Goal: Task Accomplishment & Management: Manage account settings

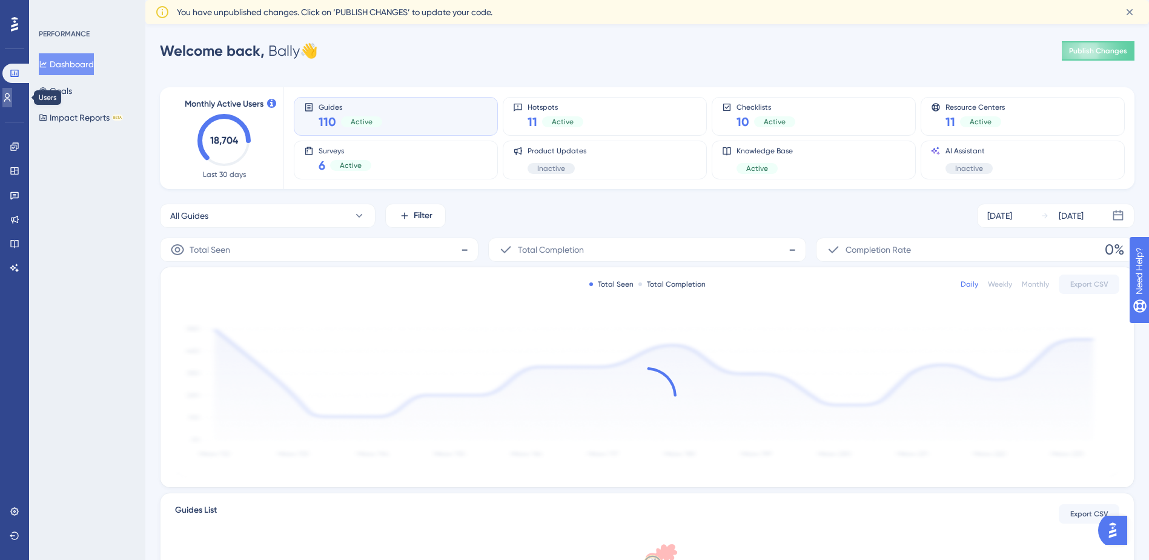
click at [12, 98] on icon at bounding box center [7, 98] width 10 height 10
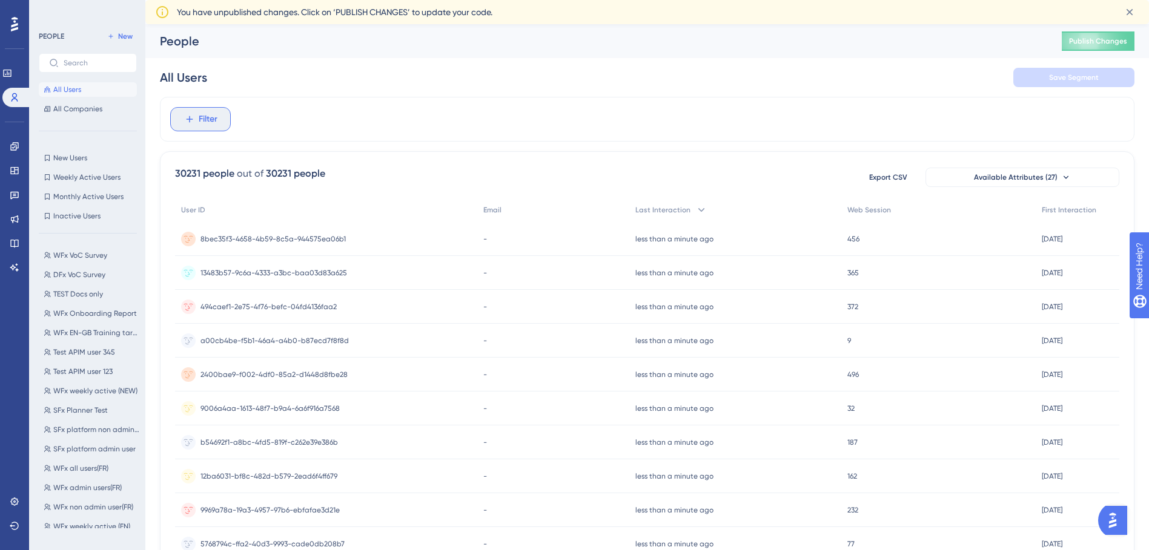
click at [182, 116] on button "Filter" at bounding box center [200, 119] width 61 height 24
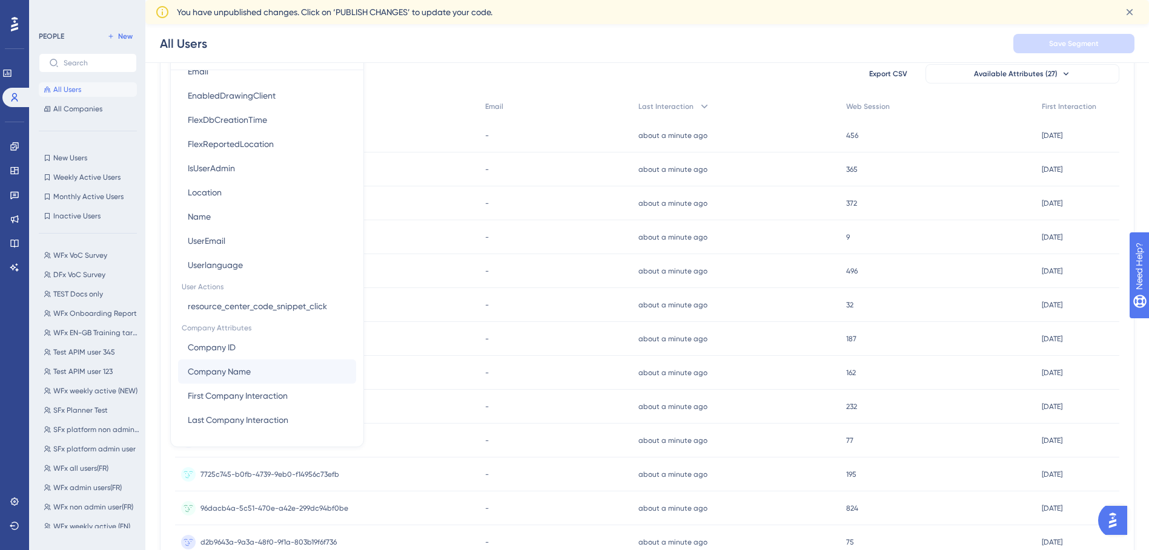
scroll to position [129, 0]
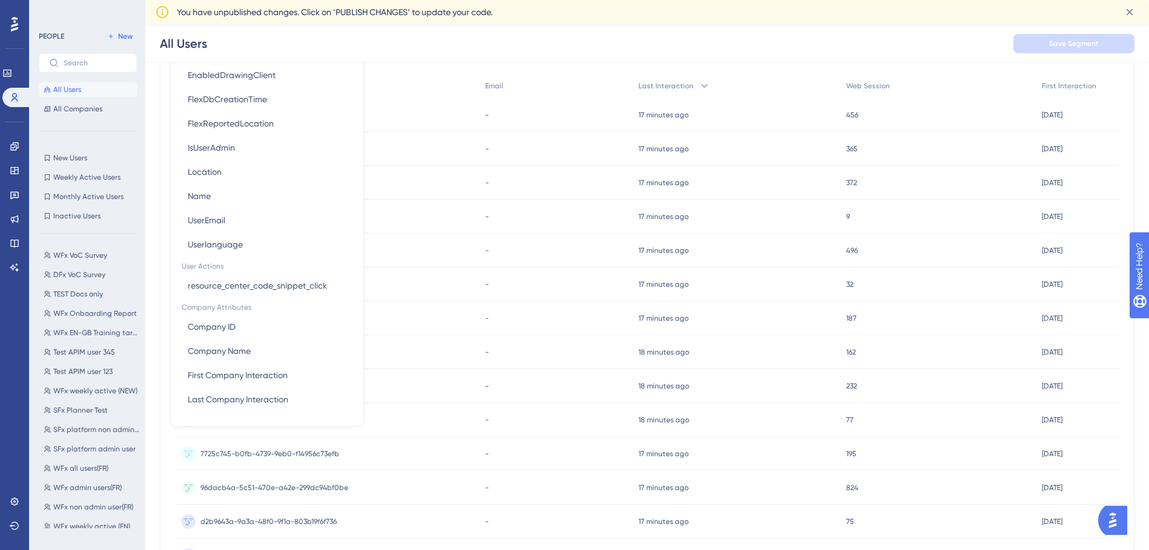
drag, startPoint x: 552, startPoint y: 41, endPoint x: 541, endPoint y: 44, distance: 11.2
click at [551, 41] on div "All Users Save Segment" at bounding box center [646, 43] width 1003 height 39
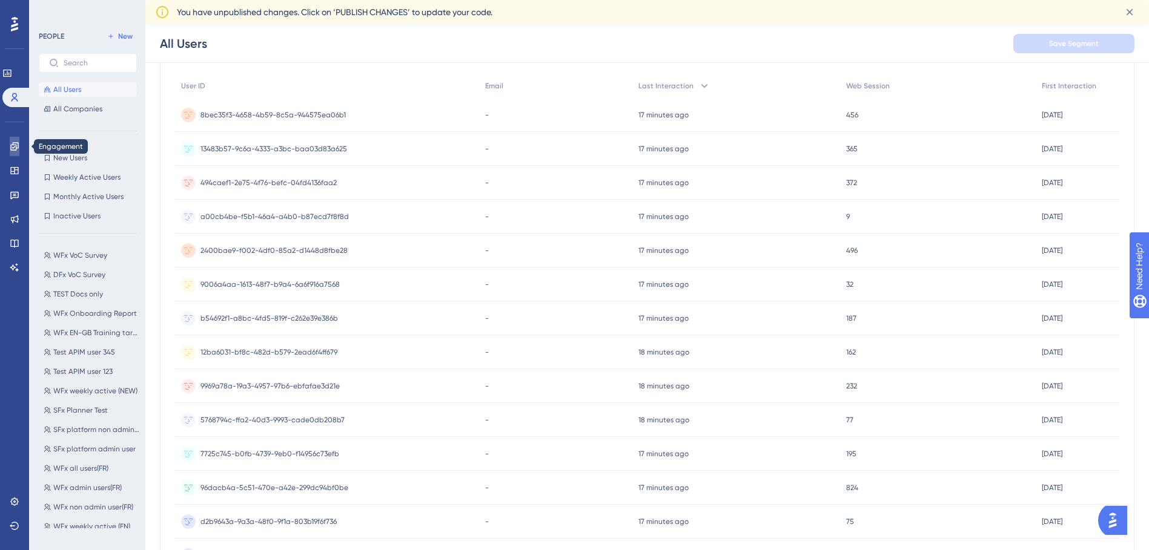
click at [12, 140] on link at bounding box center [15, 146] width 10 height 19
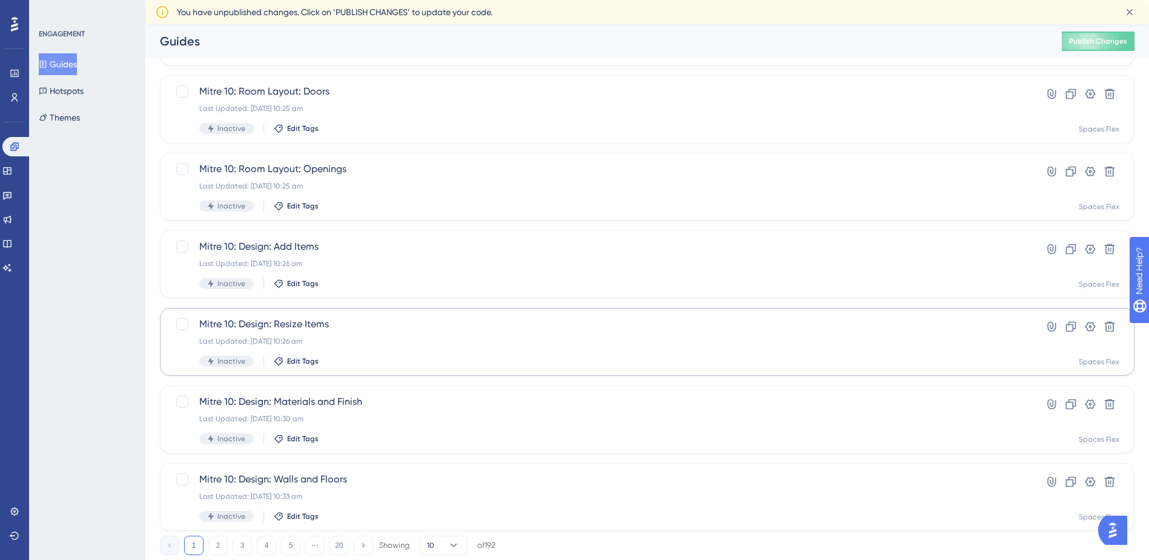
scroll to position [380, 0]
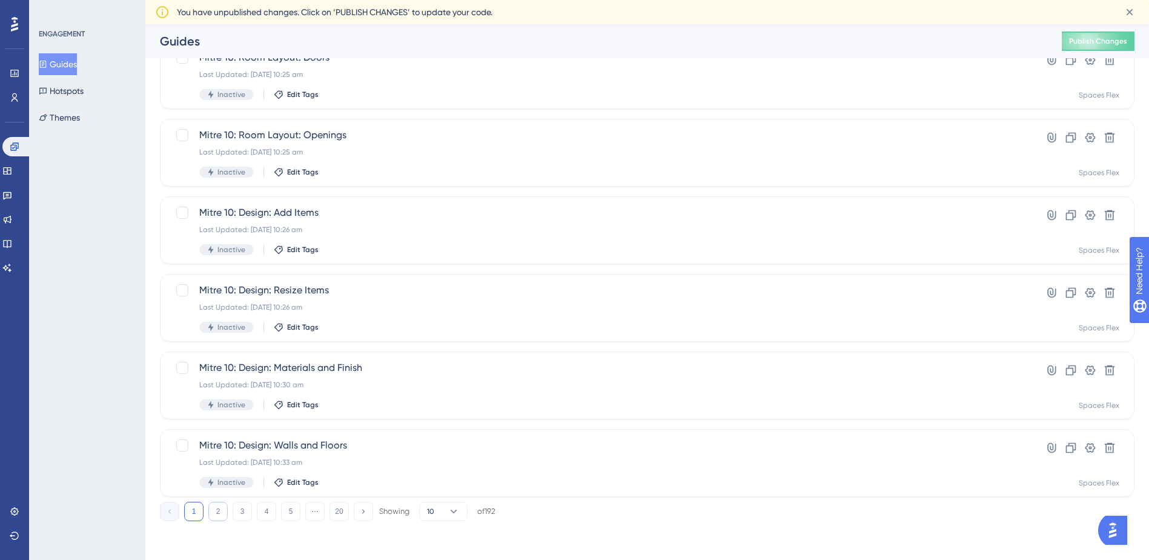
click at [218, 514] on button "2" at bounding box center [217, 510] width 19 height 19
click at [230, 512] on div "1 2 3 4 5 ⋯ 20 Showing 10 of 192" at bounding box center [328, 510] width 336 height 19
click at [233, 512] on button "3" at bounding box center [242, 510] width 19 height 19
click at [269, 515] on button "4" at bounding box center [266, 510] width 19 height 19
click at [296, 513] on button "5" at bounding box center [290, 510] width 19 height 19
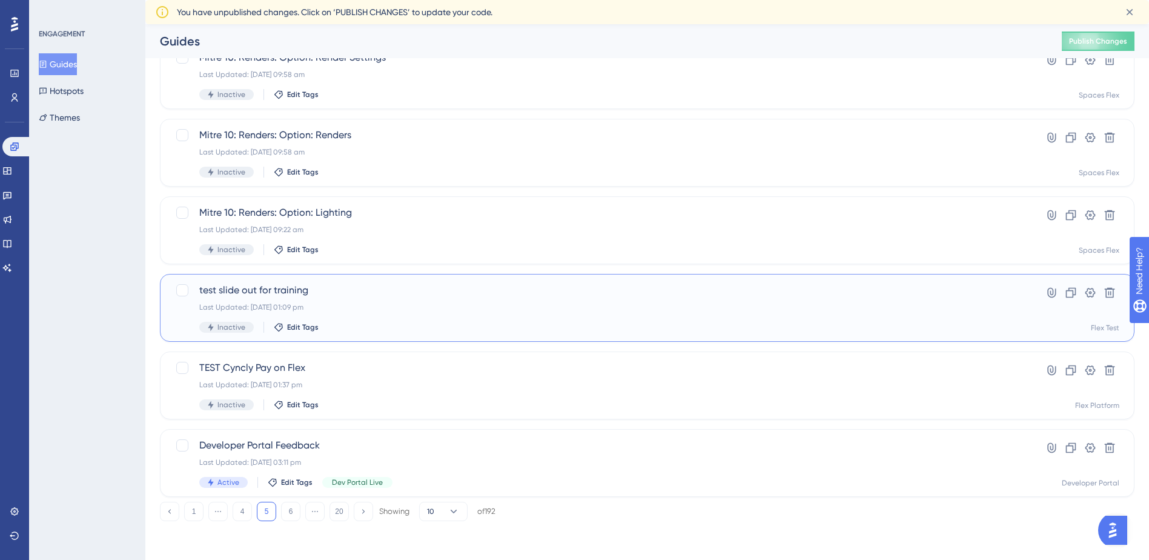
click at [309, 305] on div "Last Updated: 26 Sept 2025 01:09 pm" at bounding box center [598, 307] width 799 height 10
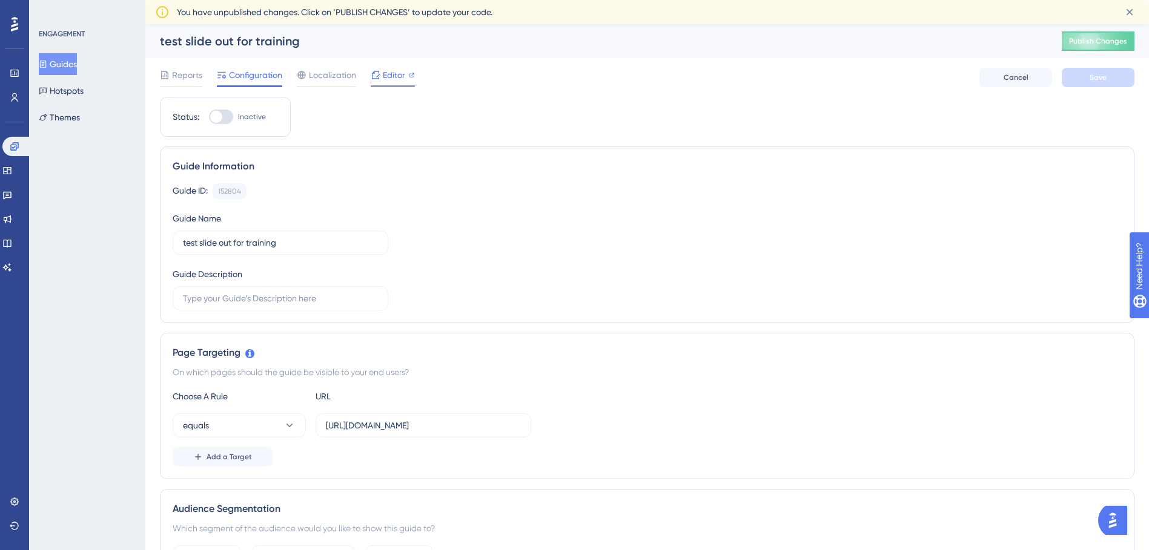
click at [396, 71] on span "Editor" at bounding box center [394, 75] width 22 height 15
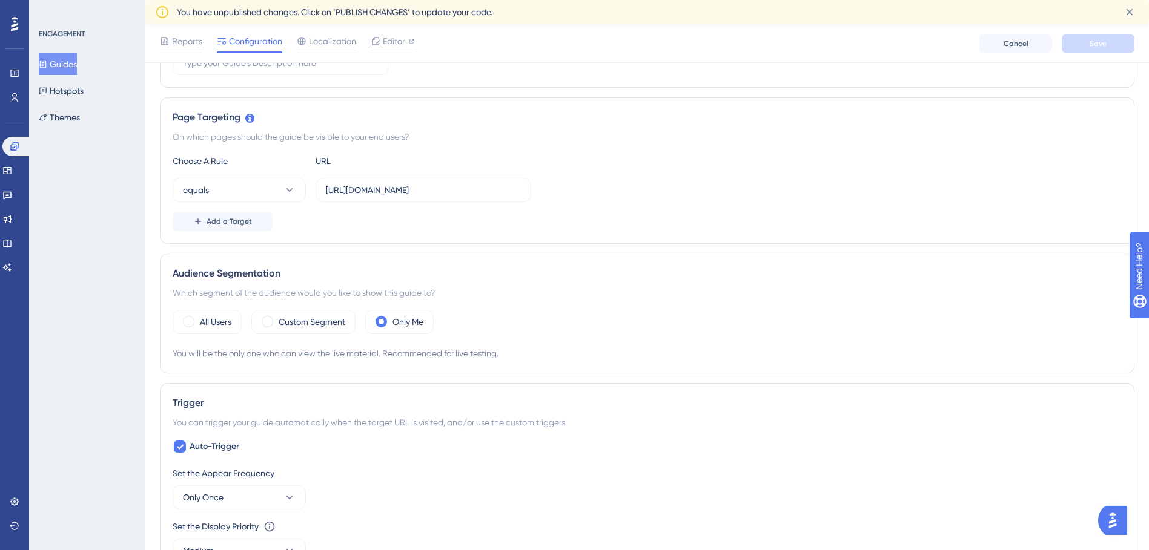
scroll to position [242, 0]
click at [294, 184] on icon at bounding box center [289, 188] width 12 height 12
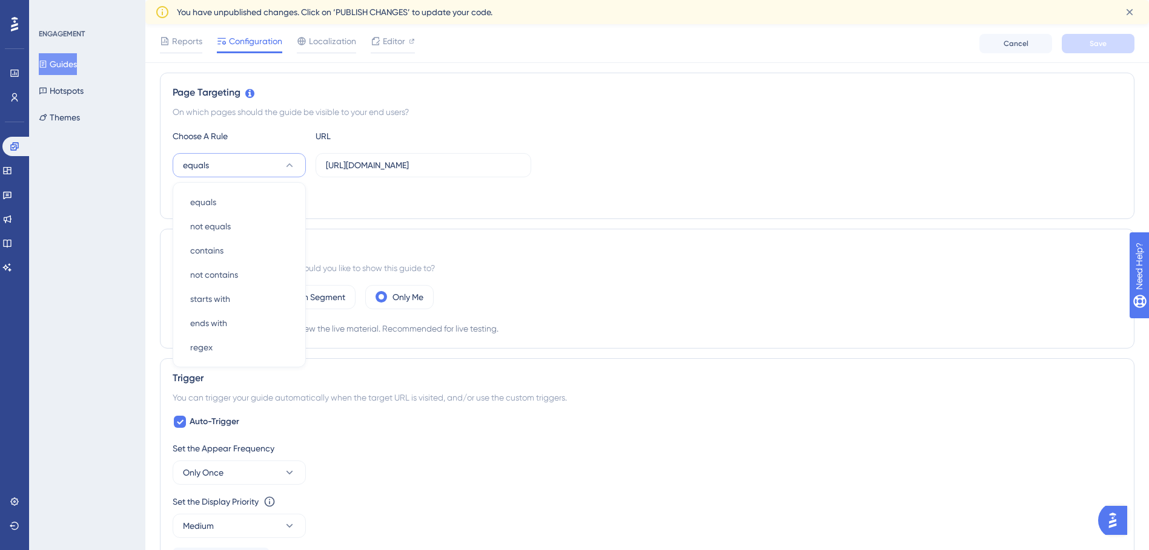
click at [292, 172] on button "equals" at bounding box center [239, 165] width 133 height 24
click at [297, 163] on button "equals" at bounding box center [239, 165] width 133 height 24
drag, startPoint x: 265, startPoint y: 329, endPoint x: 613, endPoint y: 222, distance: 363.6
click at [613, 222] on div "Status: Inactive Guide Information Guide ID: 152804 Copy Guide Name test slide …" at bounding box center [647, 436] width 974 height 1200
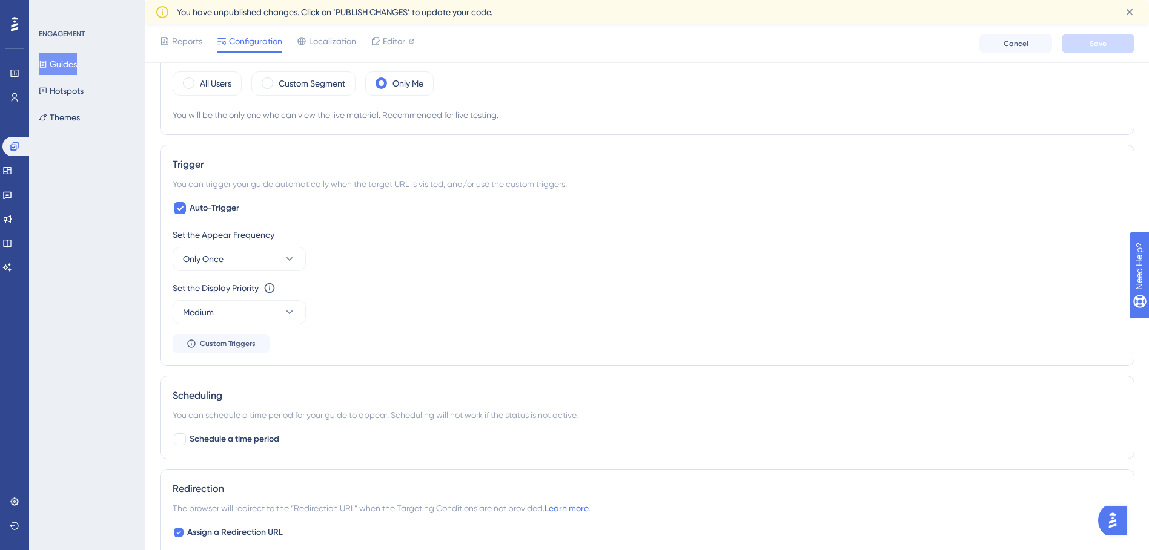
scroll to position [507, 0]
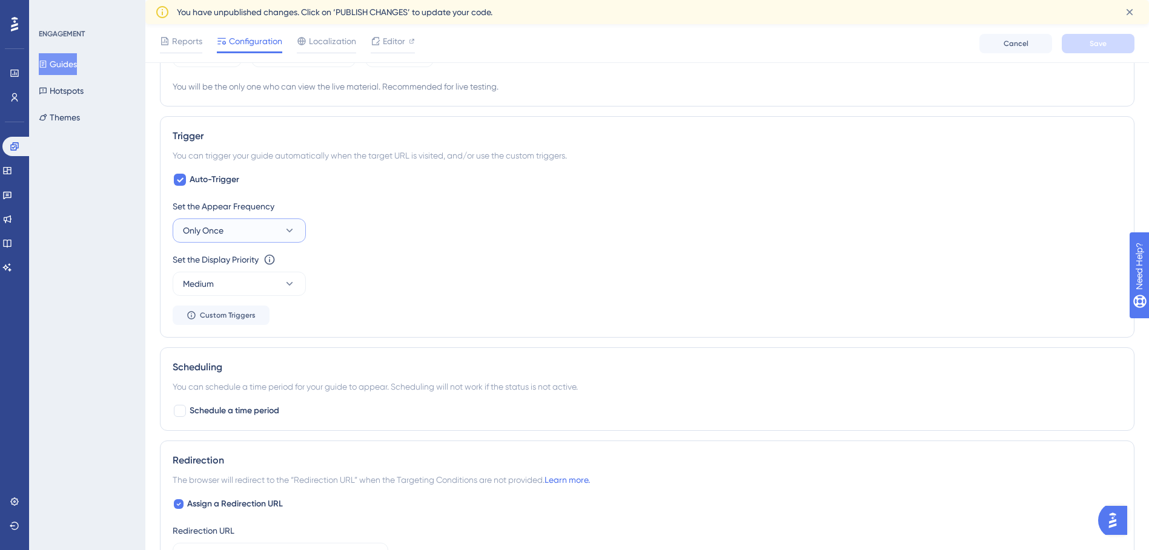
click at [253, 227] on button "Only Once" at bounding box center [239, 231] width 133 height 24
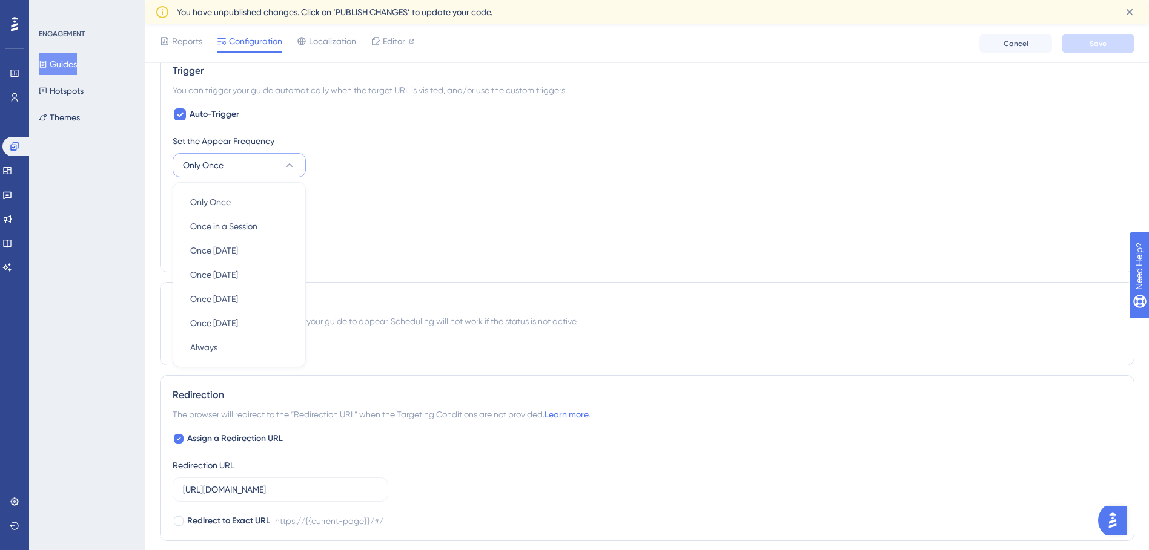
click at [260, 160] on button "Only Once" at bounding box center [239, 165] width 133 height 24
click at [221, 248] on span "Custom Triggers" at bounding box center [228, 250] width 56 height 10
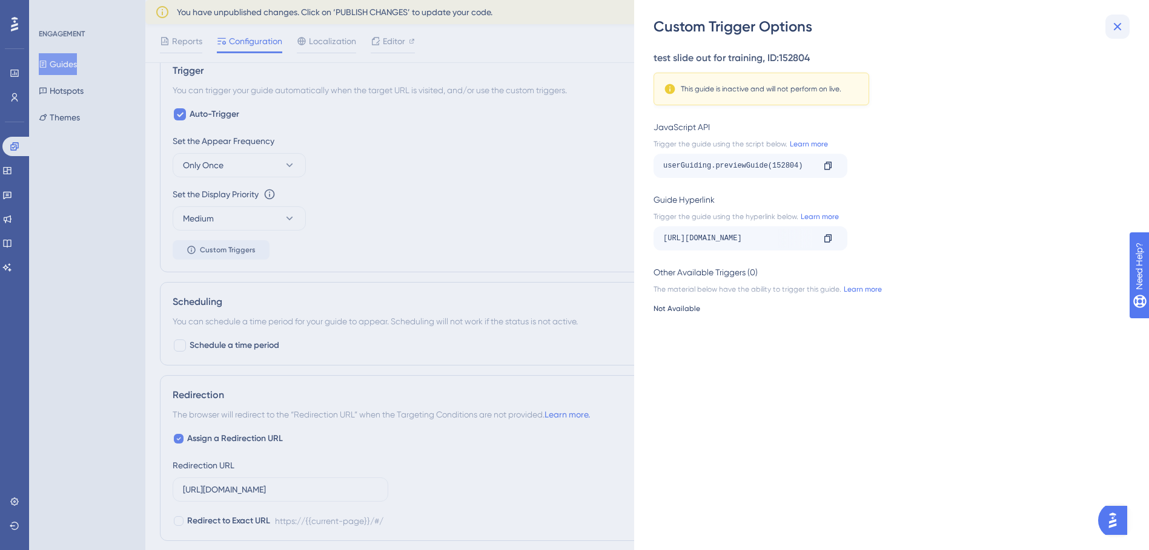
click at [1113, 25] on icon at bounding box center [1117, 26] width 15 height 15
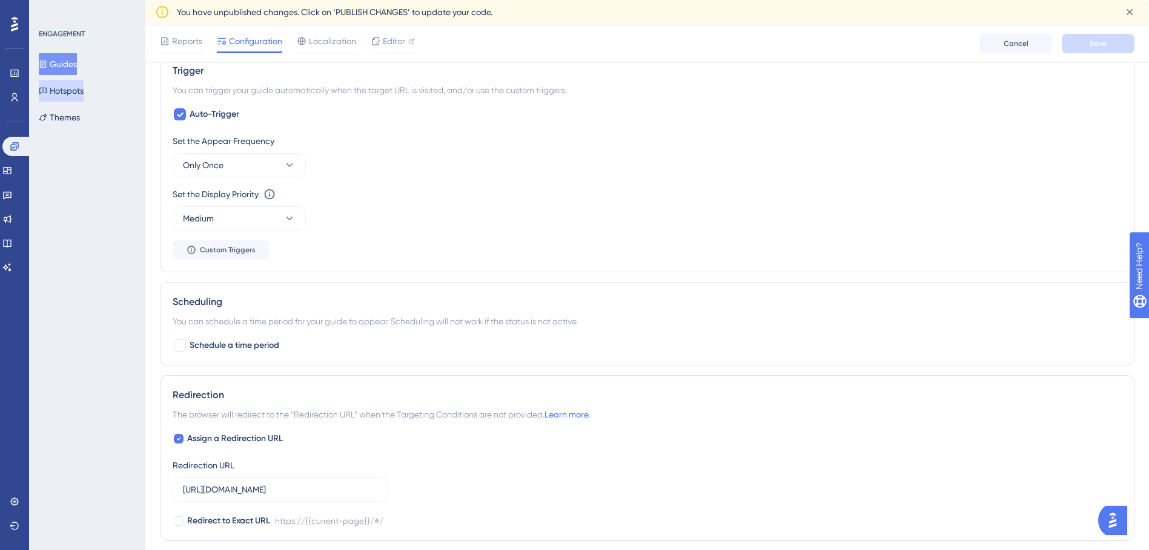
click at [84, 91] on button "Hotspots" at bounding box center [61, 91] width 45 height 22
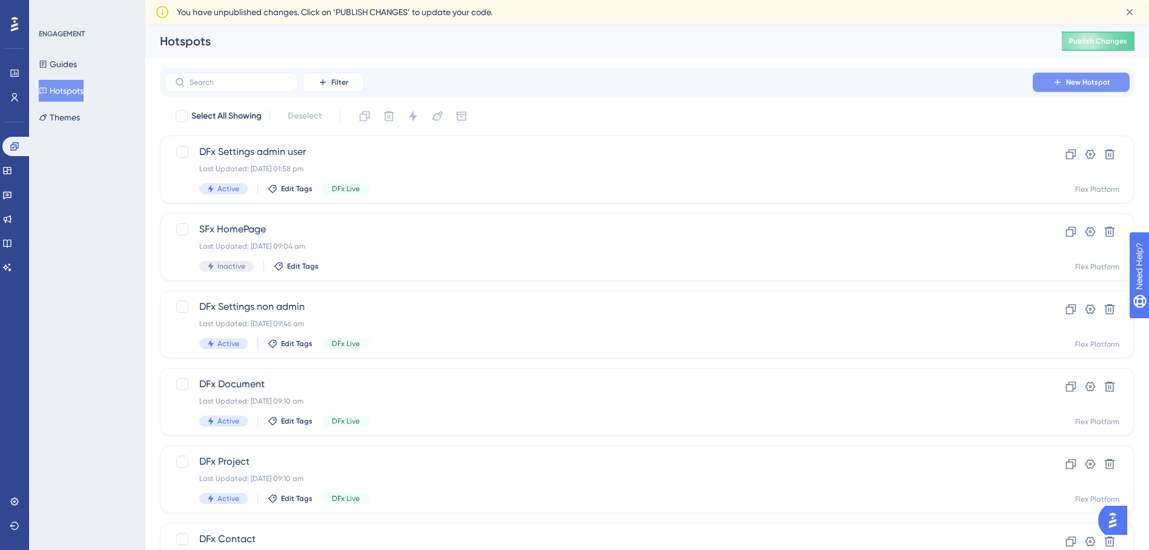
click at [1119, 82] on button "New Hotspot" at bounding box center [1081, 82] width 97 height 19
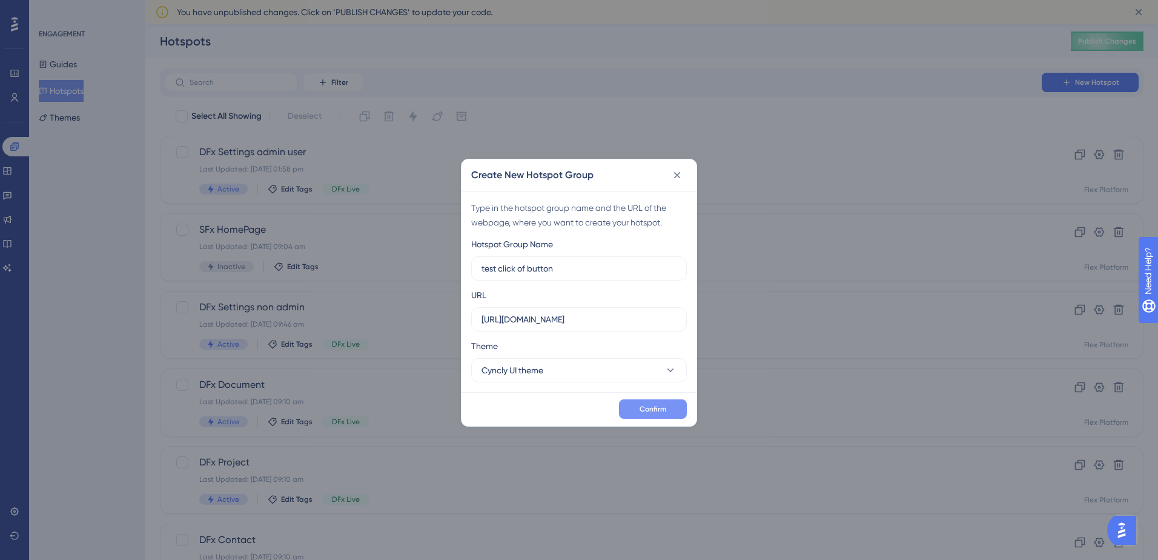
type input "test click of button"
click at [661, 408] on span "Confirm" at bounding box center [653, 409] width 27 height 10
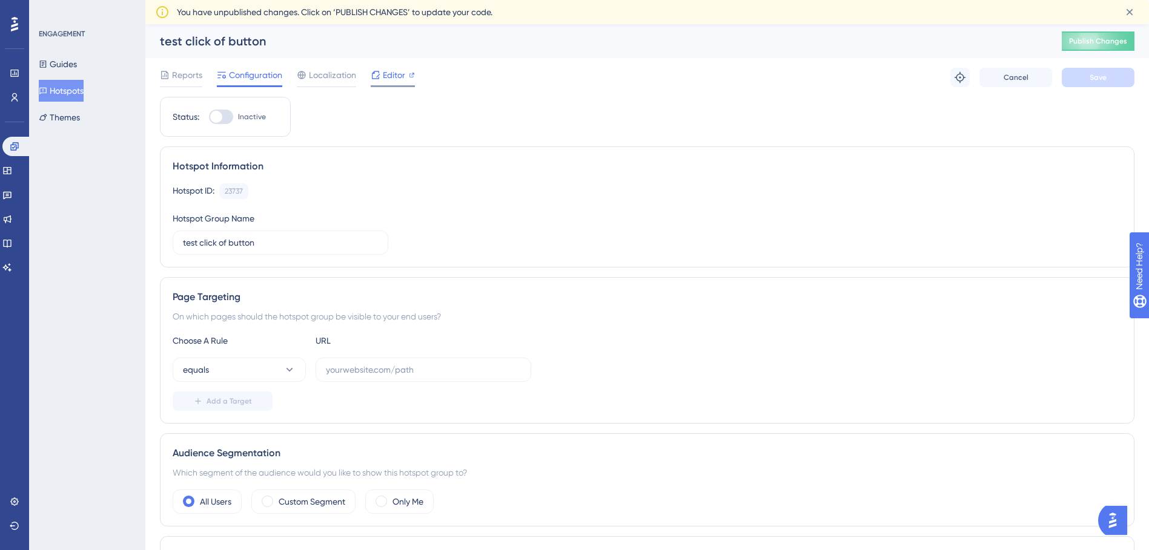
click at [414, 73] on icon at bounding box center [412, 75] width 6 height 6
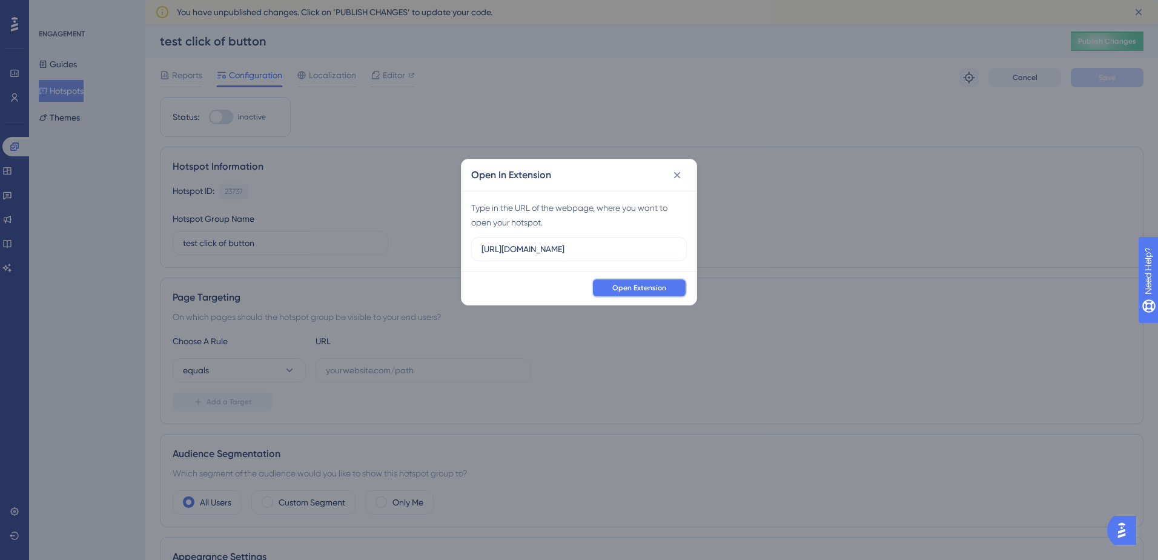
click at [638, 289] on span "Open Extension" at bounding box center [639, 288] width 54 height 10
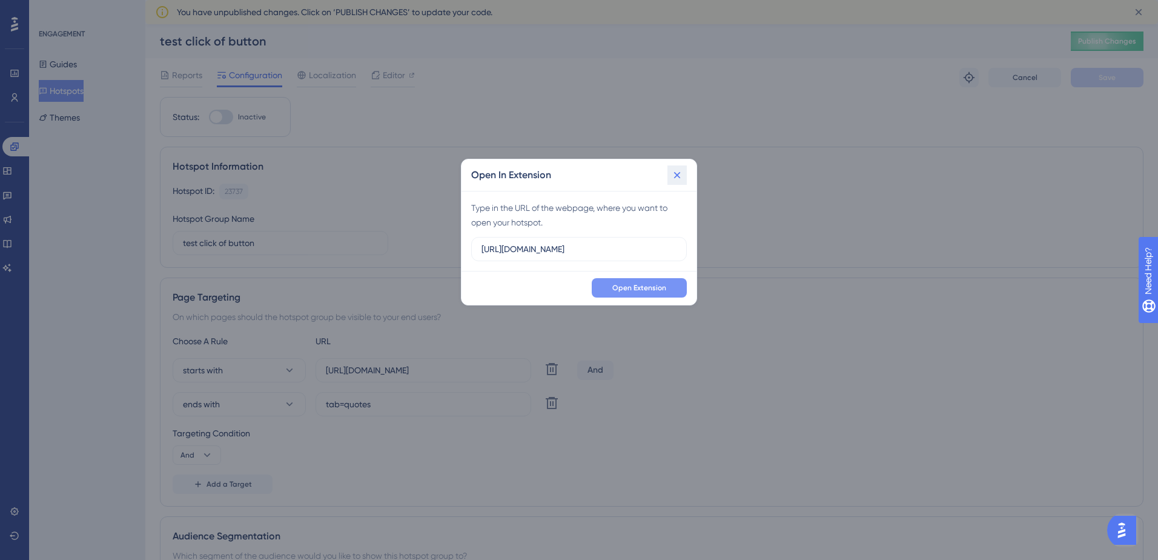
click at [681, 178] on icon at bounding box center [677, 175] width 12 height 12
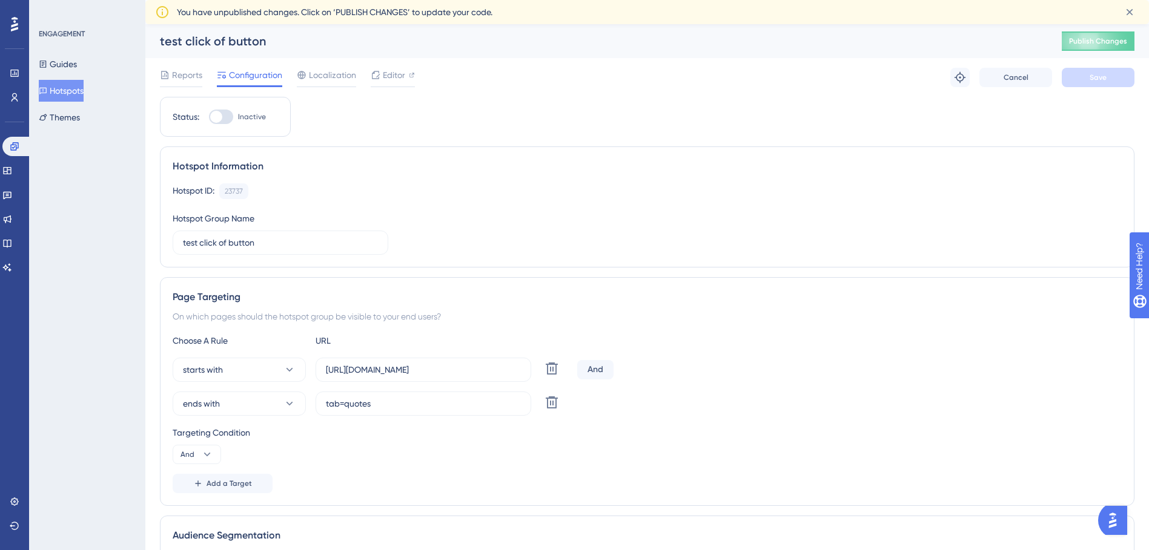
click at [225, 115] on div at bounding box center [221, 117] width 24 height 15
click at [209, 117] on input "Inactive" at bounding box center [208, 117] width 1 height 1
checkbox input "true"
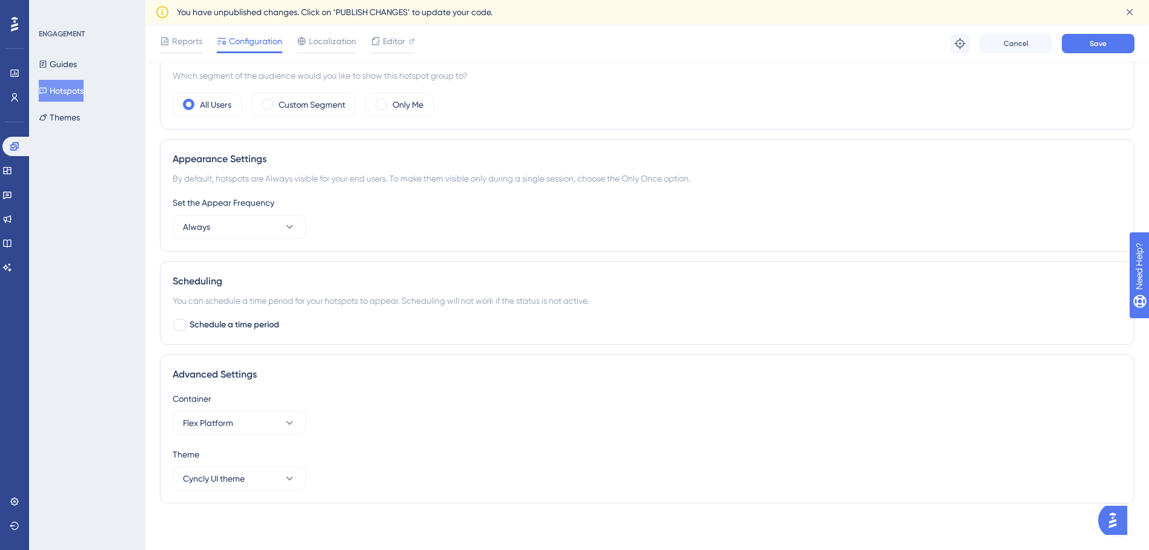
scroll to position [486, 0]
click at [285, 418] on icon at bounding box center [289, 421] width 12 height 12
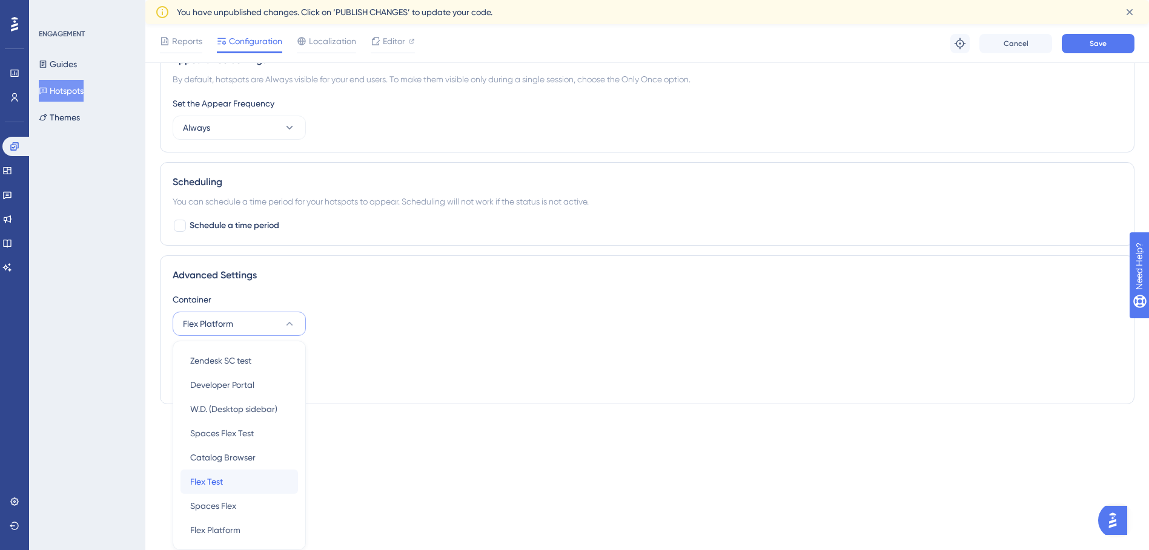
click at [241, 479] on div "Flex Test Flex Test" at bounding box center [239, 482] width 98 height 24
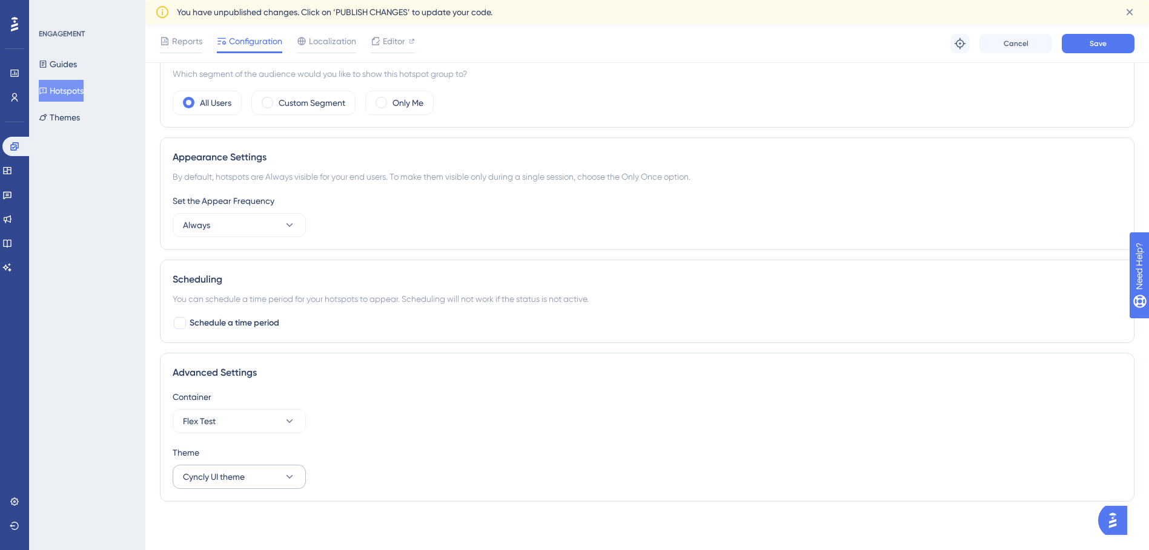
scroll to position [486, 0]
click at [365, 432] on div "Container Flex Test" at bounding box center [647, 412] width 949 height 44
click at [1089, 47] on button "Save" at bounding box center [1098, 43] width 73 height 19
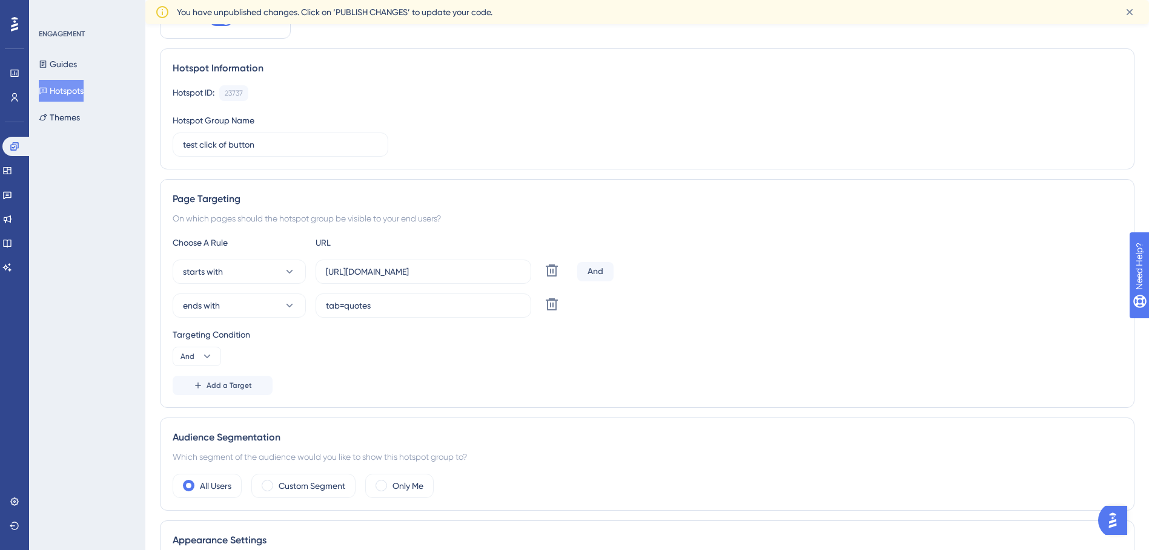
scroll to position [0, 0]
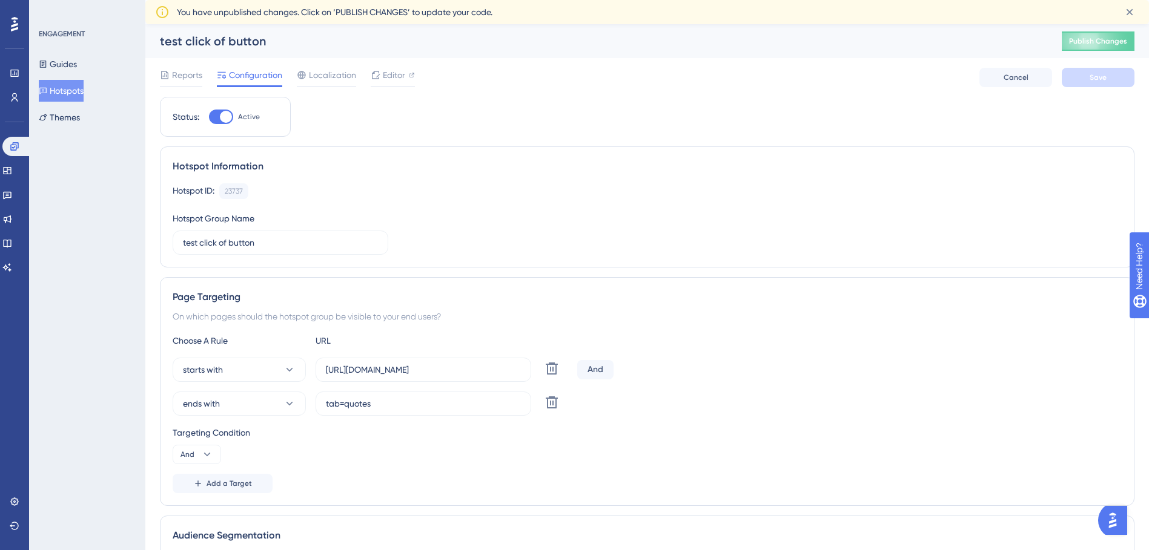
click at [540, 397] on div "ends with tab=quotes Delete" at bounding box center [373, 404] width 400 height 24
click at [558, 404] on icon at bounding box center [551, 402] width 15 height 15
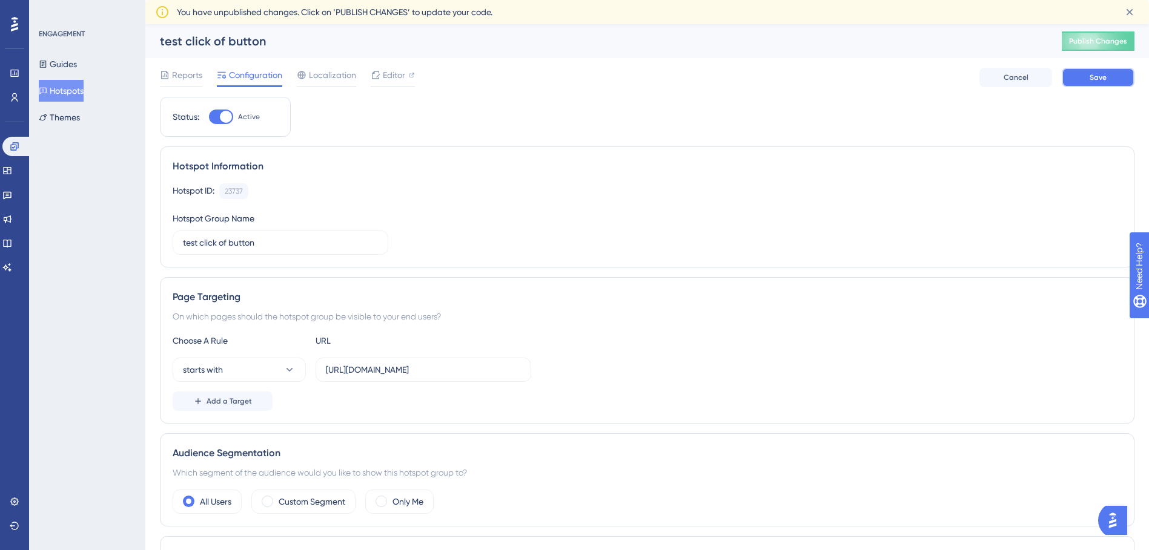
click at [1096, 87] on button "Save" at bounding box center [1098, 77] width 73 height 19
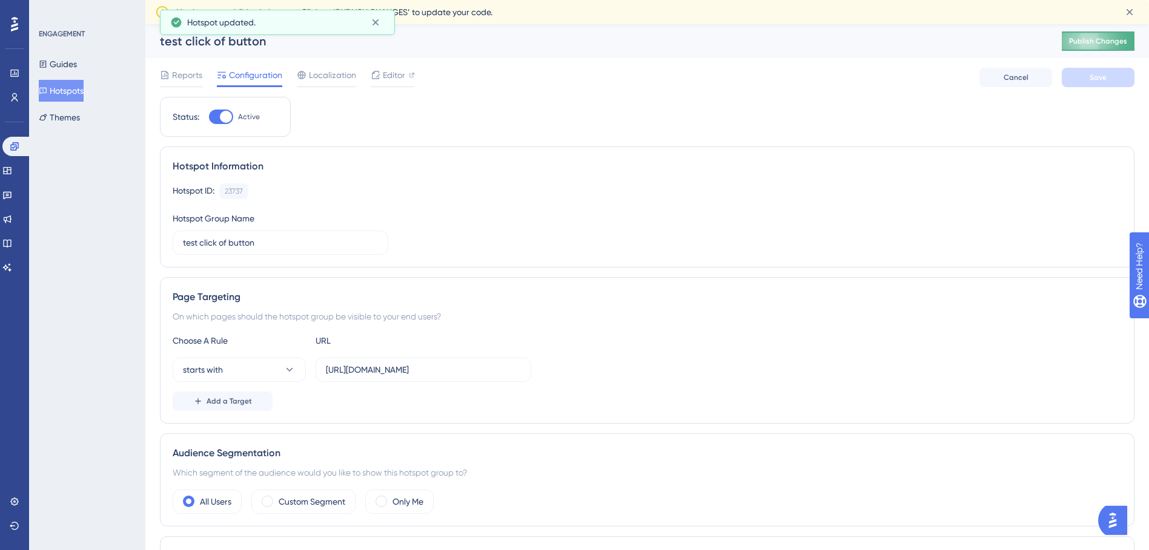
click at [1119, 43] on button "Publish Changes" at bounding box center [1098, 40] width 73 height 19
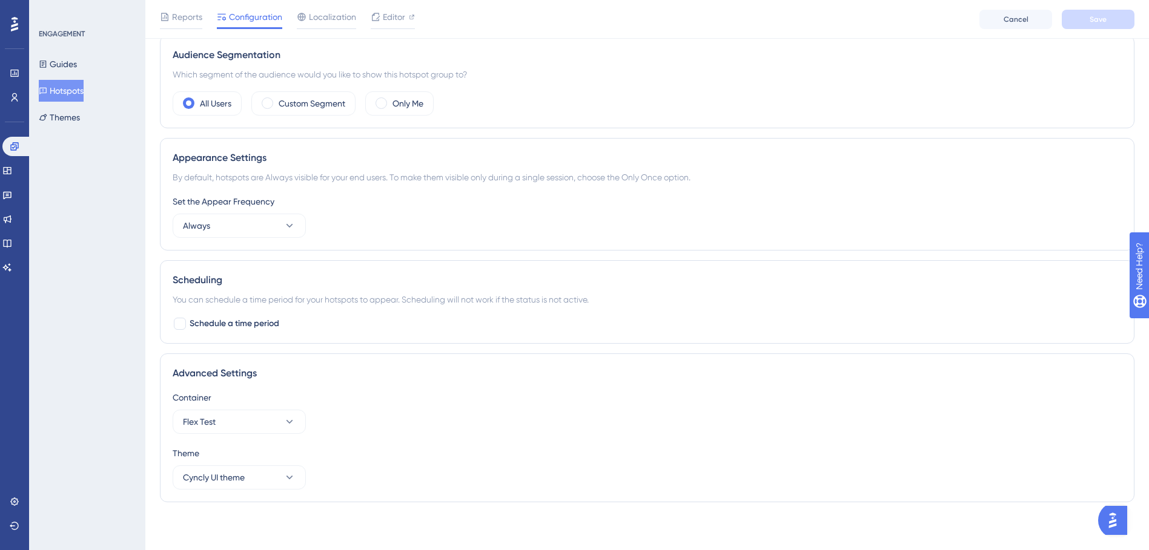
scroll to position [380, 0]
click at [253, 223] on button "Always" at bounding box center [239, 225] width 133 height 24
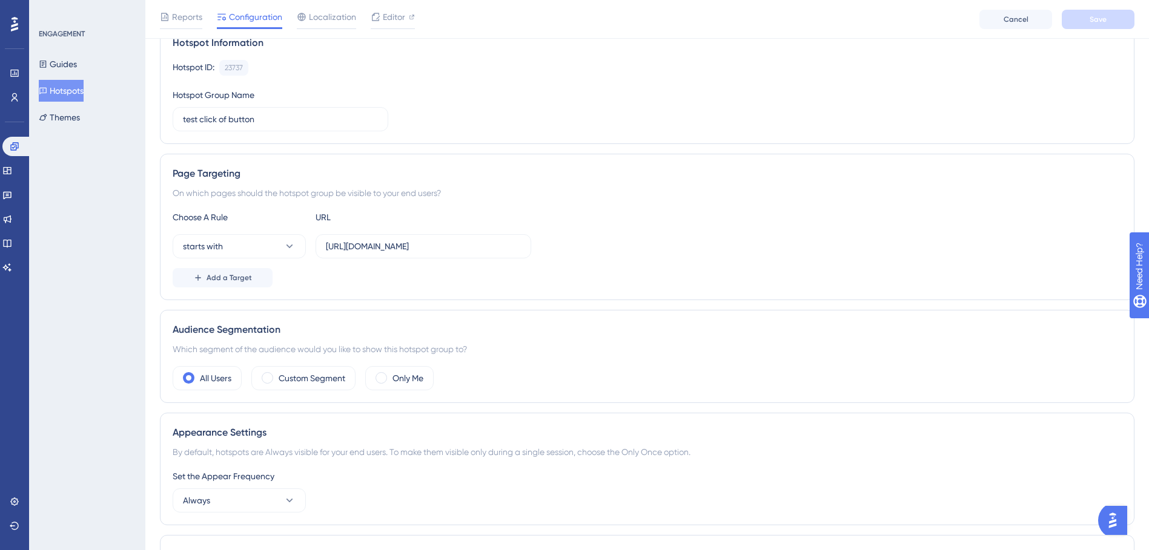
scroll to position [0, 0]
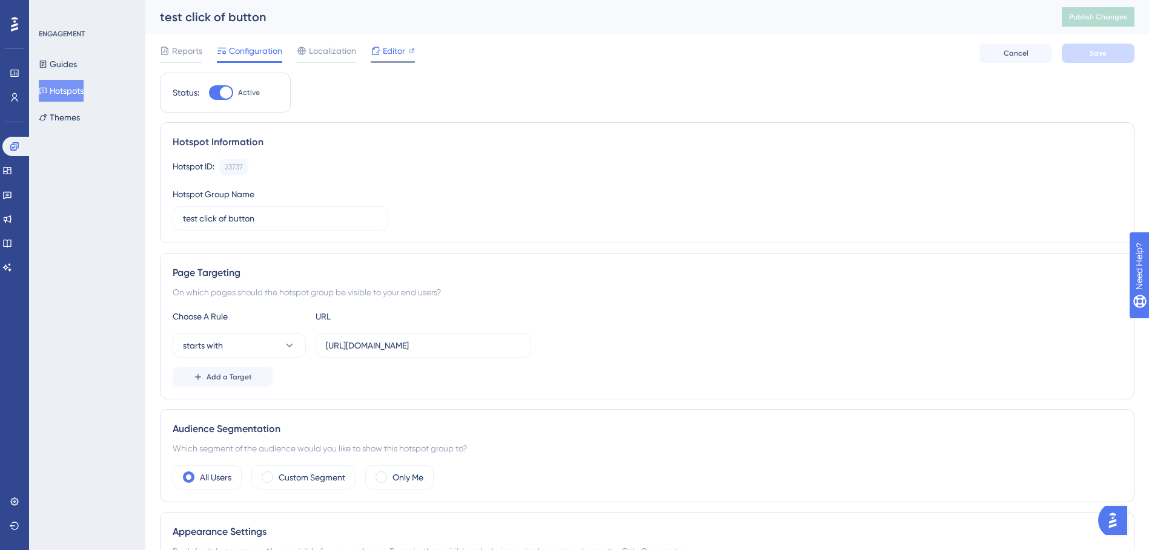
click at [384, 50] on span "Editor" at bounding box center [394, 51] width 22 height 15
click at [1096, 23] on button "Publish Changes" at bounding box center [1098, 16] width 73 height 19
click at [393, 51] on span "Editor" at bounding box center [394, 51] width 22 height 15
click at [1118, 13] on span "Publish Changes" at bounding box center [1098, 17] width 58 height 10
click at [395, 51] on span "Editor" at bounding box center [394, 51] width 22 height 15
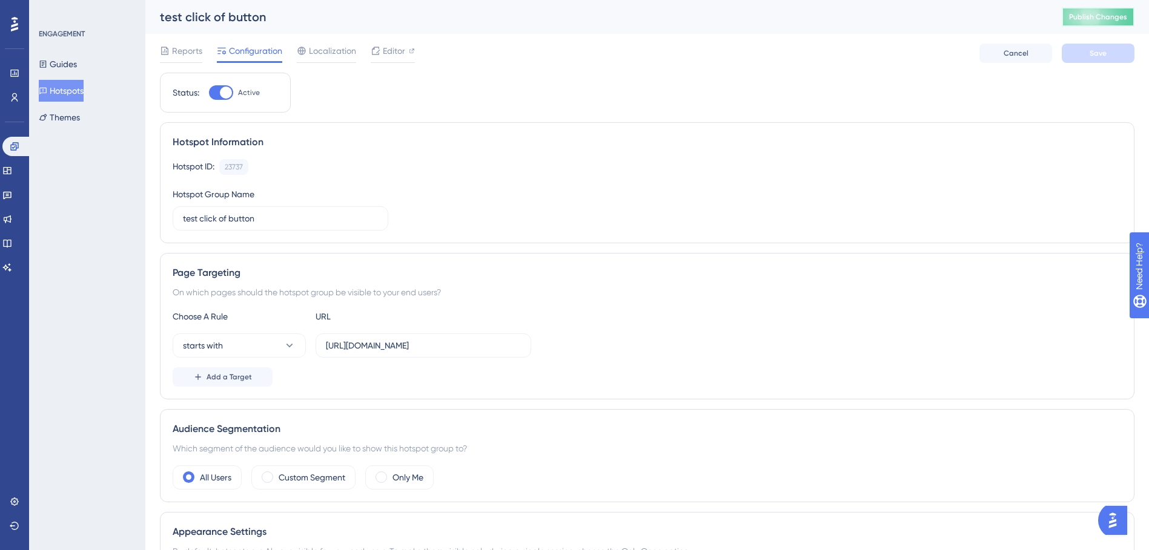
click at [1099, 18] on span "Publish Changes" at bounding box center [1098, 17] width 58 height 10
click at [389, 55] on span "Editor" at bounding box center [394, 51] width 22 height 15
click at [1093, 19] on span "Publish Changes" at bounding box center [1098, 17] width 58 height 10
click at [398, 59] on div "Editor" at bounding box center [393, 53] width 44 height 19
click at [1127, 18] on span "Publish Changes" at bounding box center [1098, 17] width 58 height 10
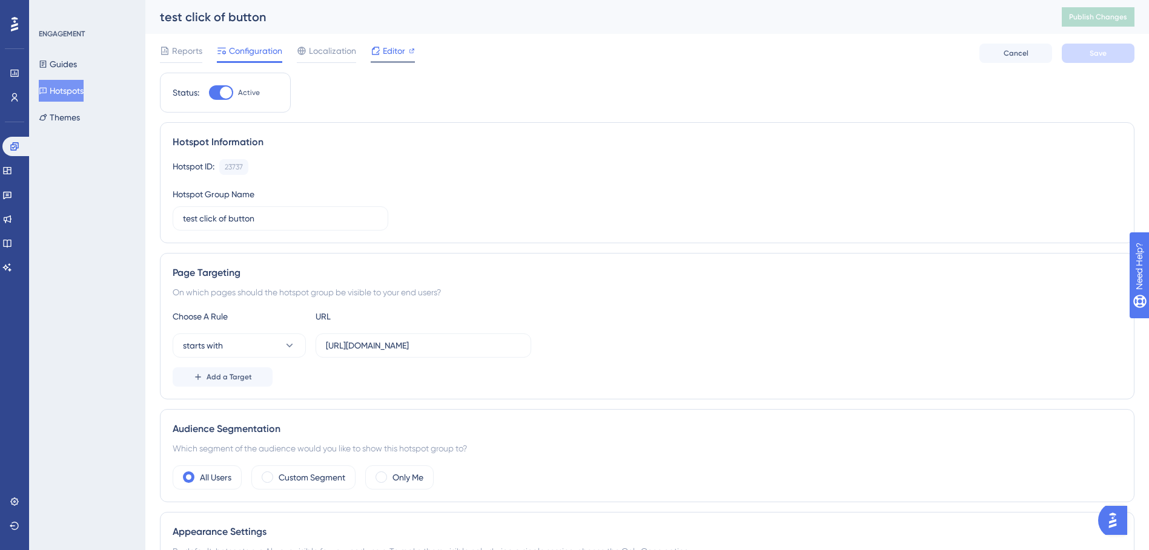
click at [414, 54] on div at bounding box center [412, 51] width 6 height 15
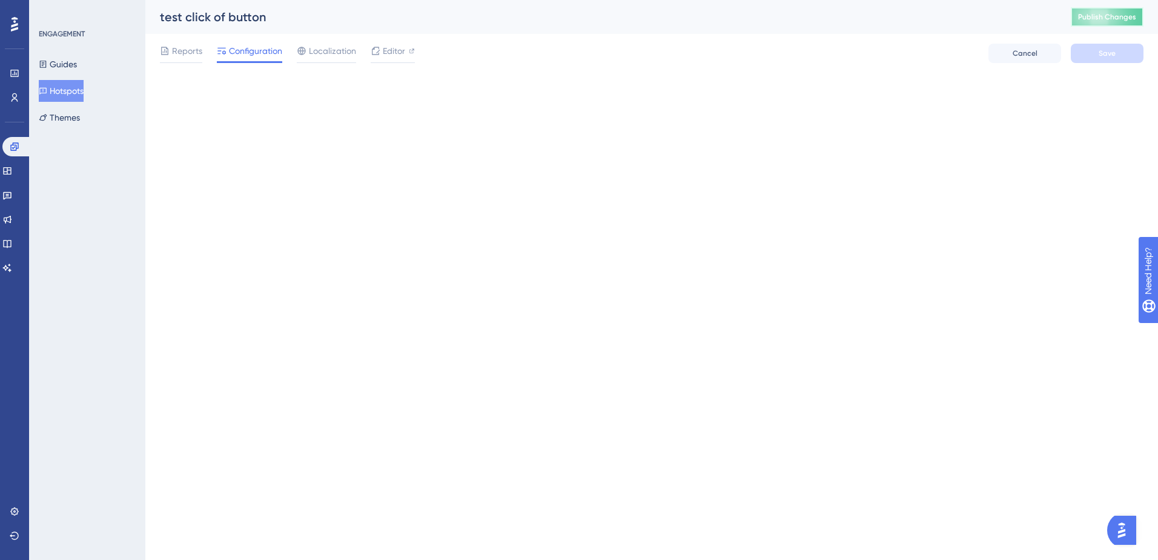
click at [1111, 23] on button "Publish Changes" at bounding box center [1107, 16] width 73 height 19
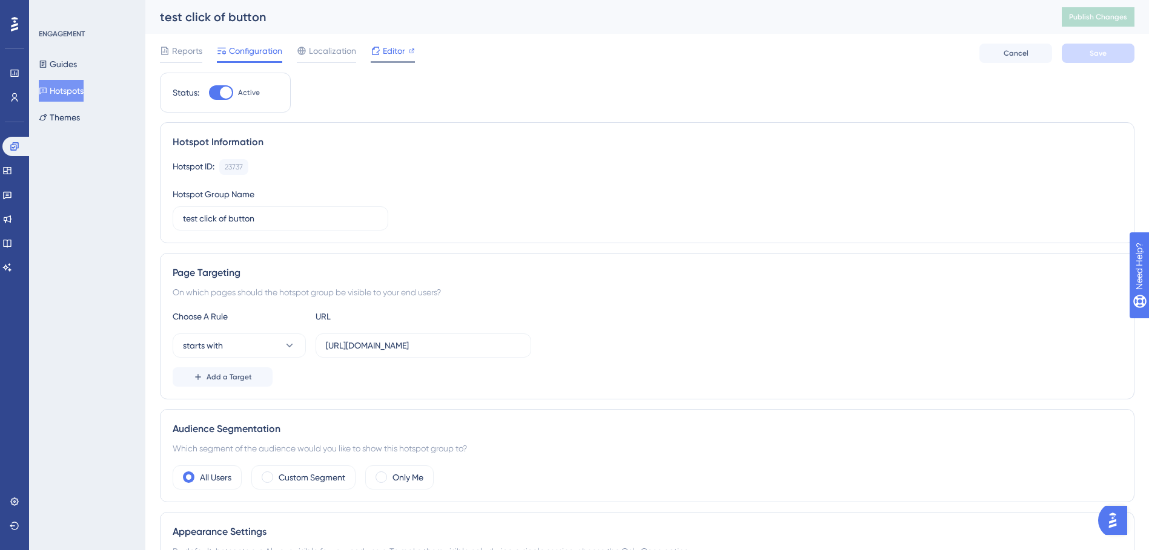
click at [377, 56] on div at bounding box center [376, 51] width 10 height 15
click at [1094, 13] on span "Publish Changes" at bounding box center [1098, 17] width 58 height 10
click at [1120, 20] on span "Publish Changes" at bounding box center [1098, 17] width 58 height 10
click at [1097, 14] on span "Publish Changes" at bounding box center [1098, 17] width 58 height 10
click at [1104, 16] on span "Publish Changes" at bounding box center [1098, 17] width 58 height 10
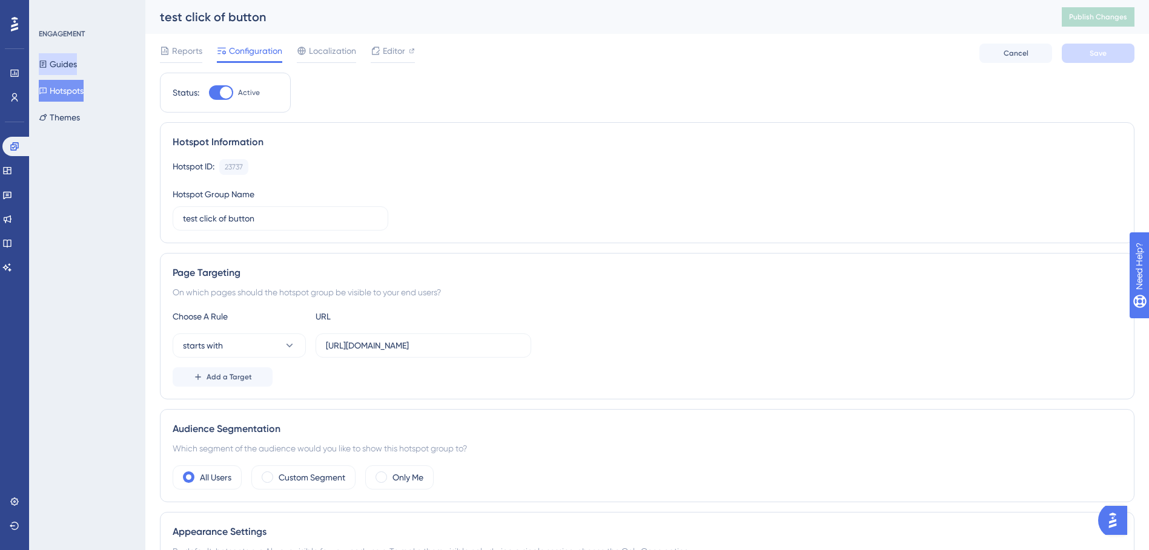
click at [73, 65] on button "Guides" at bounding box center [58, 64] width 38 height 22
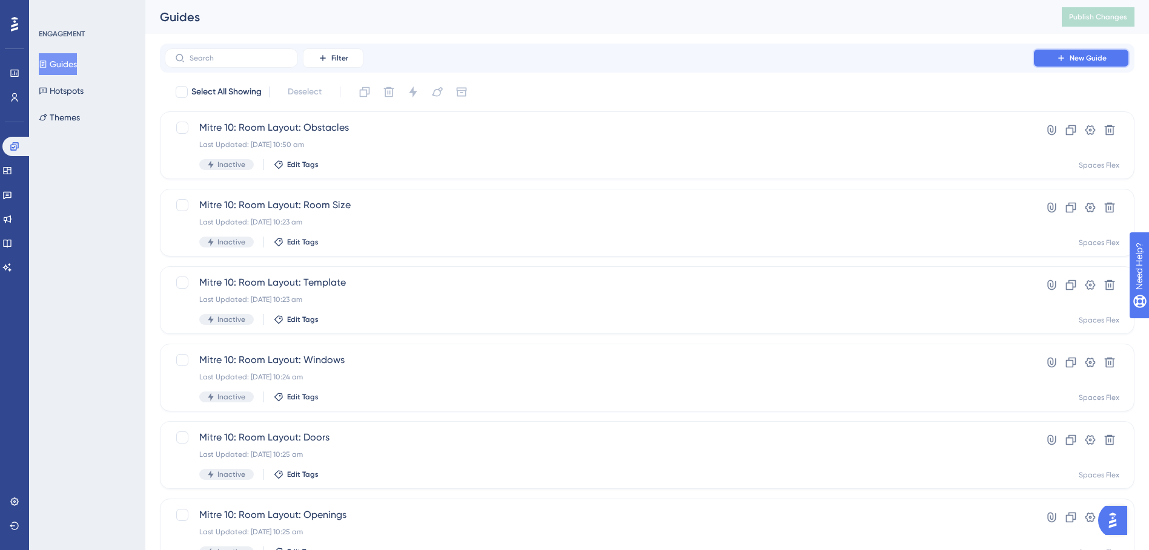
click at [1051, 48] on button "New Guide" at bounding box center [1081, 57] width 97 height 19
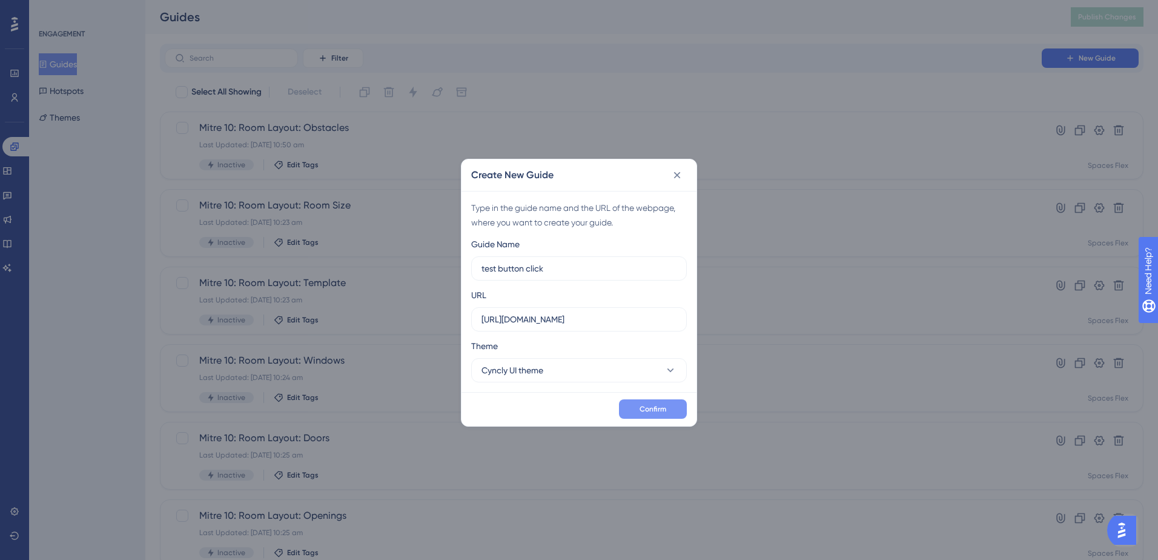
type input "test button click"
click at [664, 404] on span "Confirm" at bounding box center [653, 409] width 27 height 10
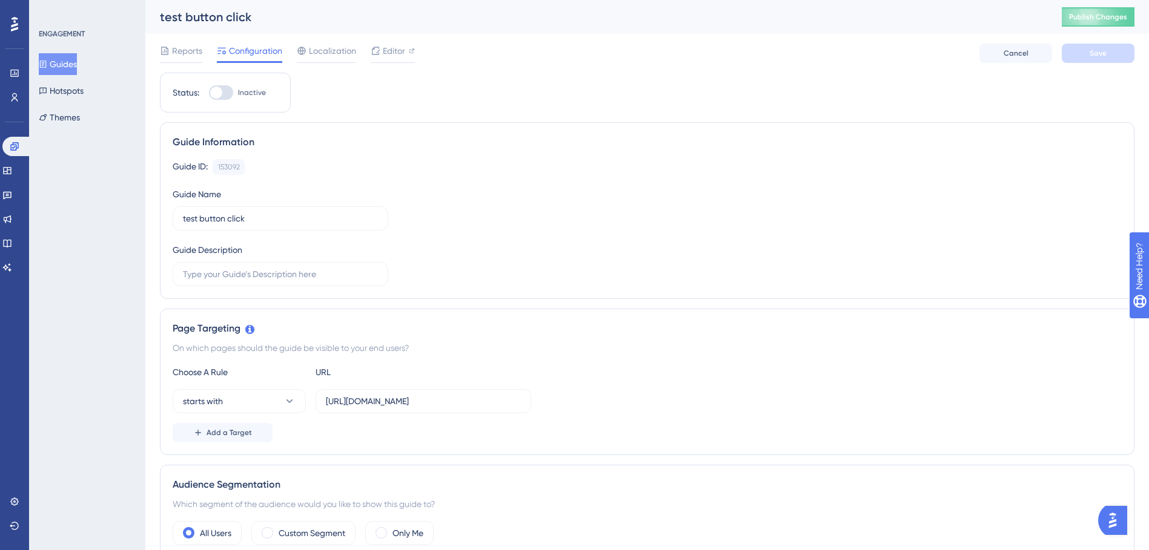
drag, startPoint x: 210, startPoint y: 93, endPoint x: 286, endPoint y: 94, distance: 76.3
click at [211, 93] on div at bounding box center [216, 93] width 12 height 12
click at [209, 93] on input "Inactive" at bounding box center [208, 93] width 1 height 1
checkbox input "true"
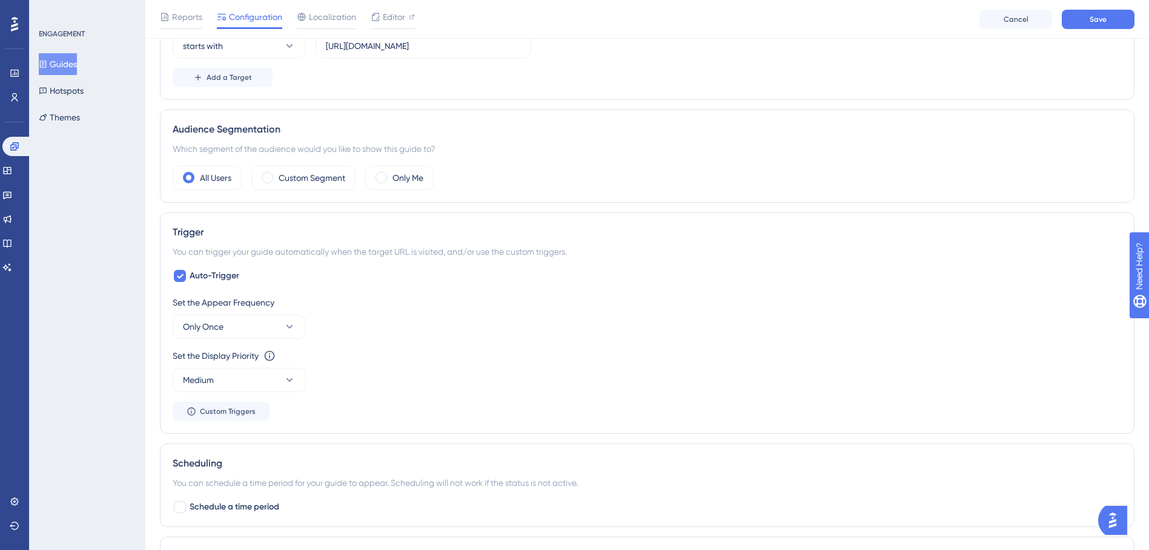
scroll to position [363, 0]
click at [179, 270] on icon at bounding box center [179, 273] width 7 height 10
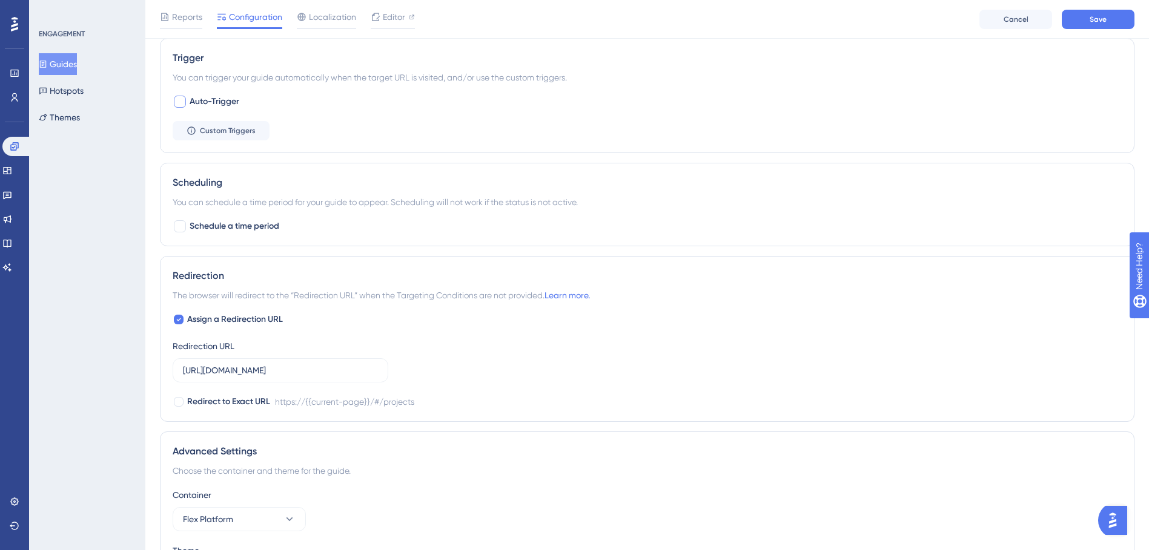
scroll to position [633, 0]
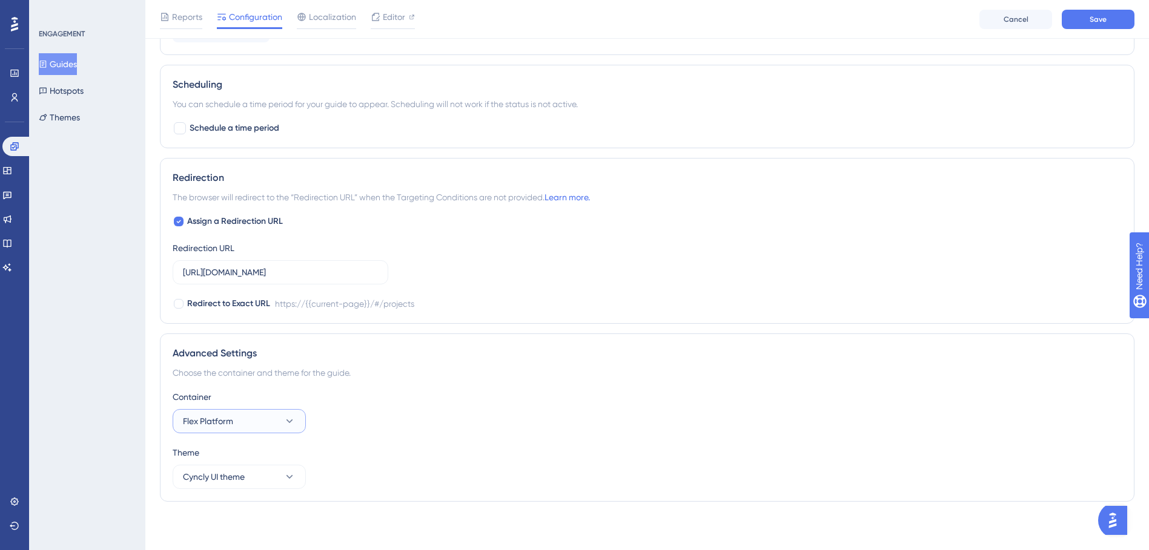
click at [277, 417] on button "Flex Platform" at bounding box center [239, 421] width 133 height 24
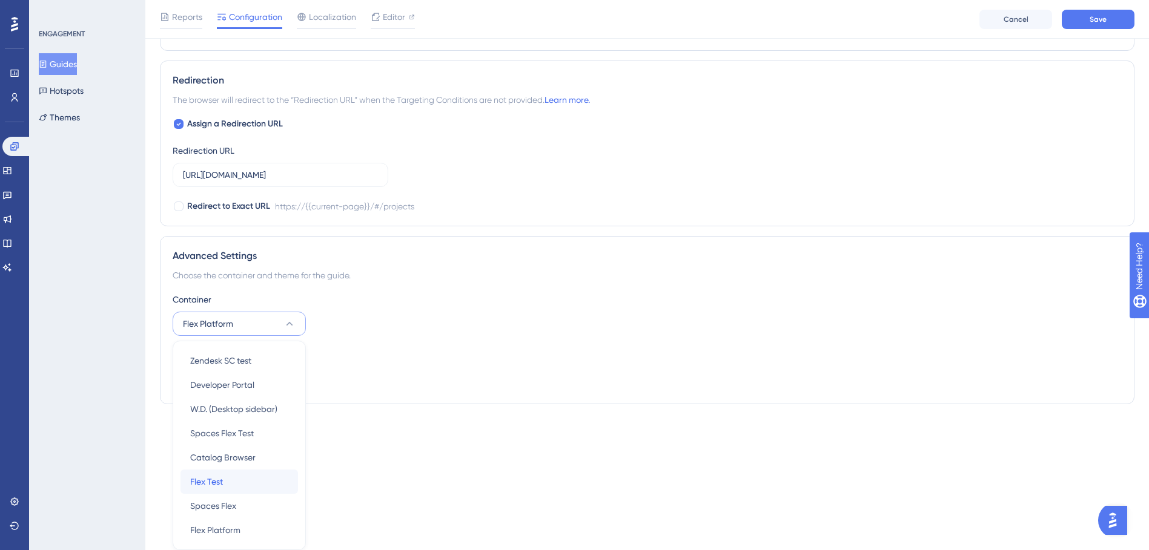
click at [246, 488] on div "Flex Test Flex Test" at bounding box center [239, 482] width 98 height 24
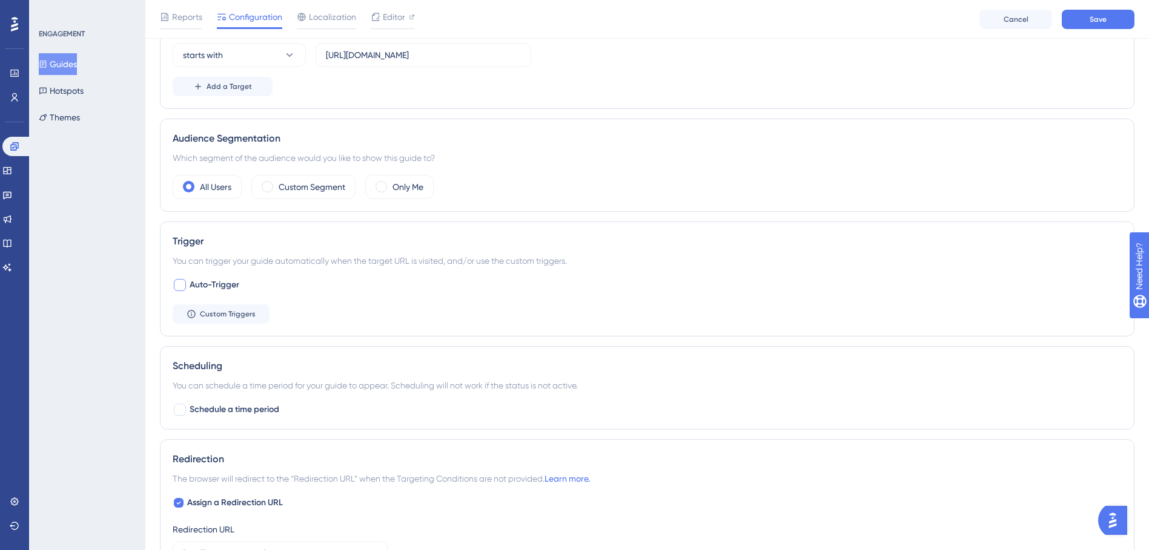
scroll to position [269, 0]
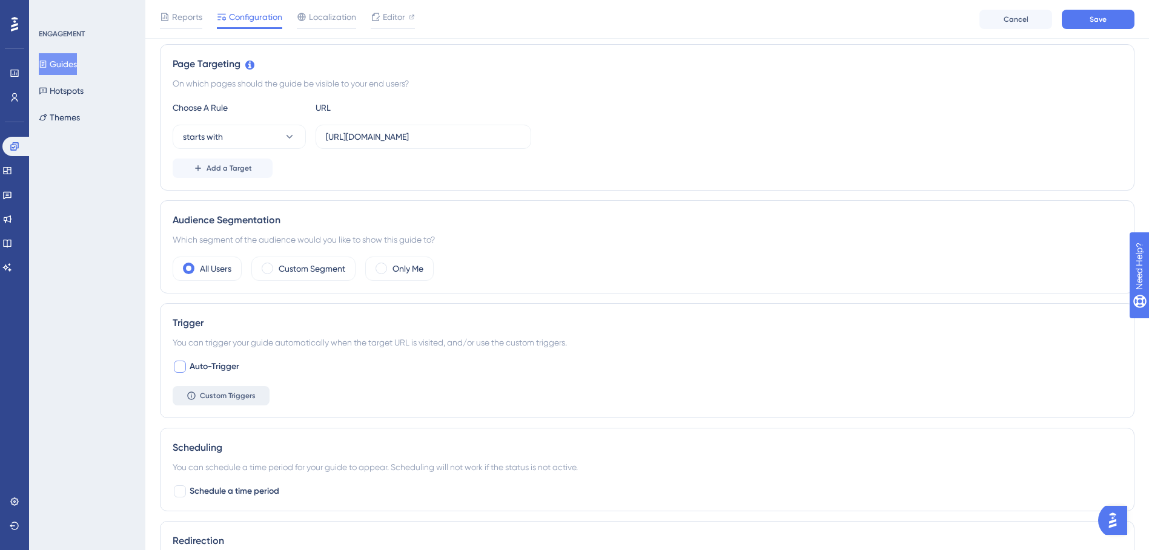
click at [213, 395] on span "Custom Triggers" at bounding box center [228, 396] width 56 height 10
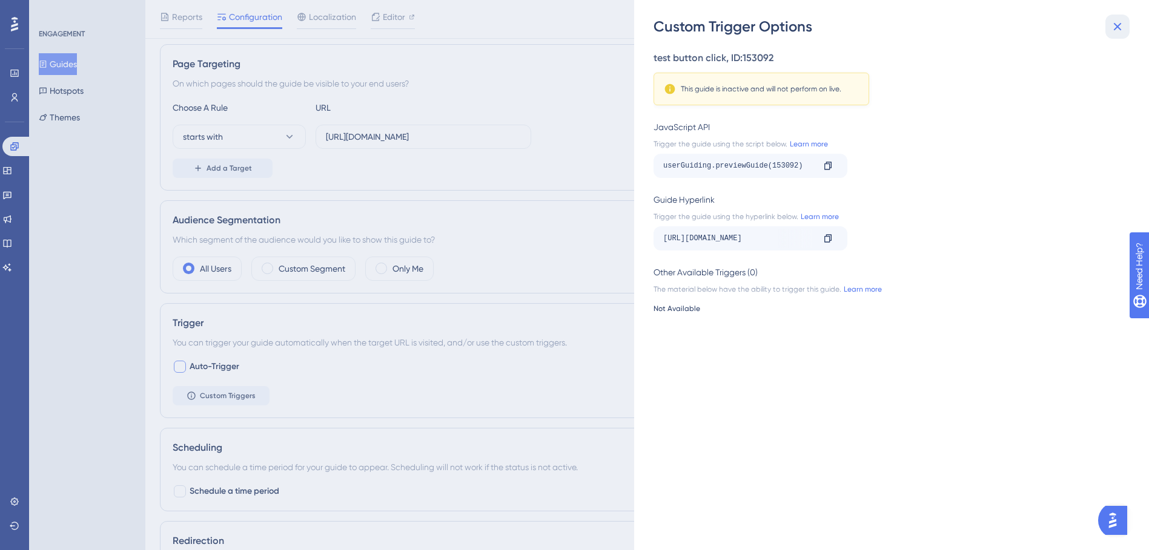
click at [1120, 27] on icon at bounding box center [1117, 26] width 15 height 15
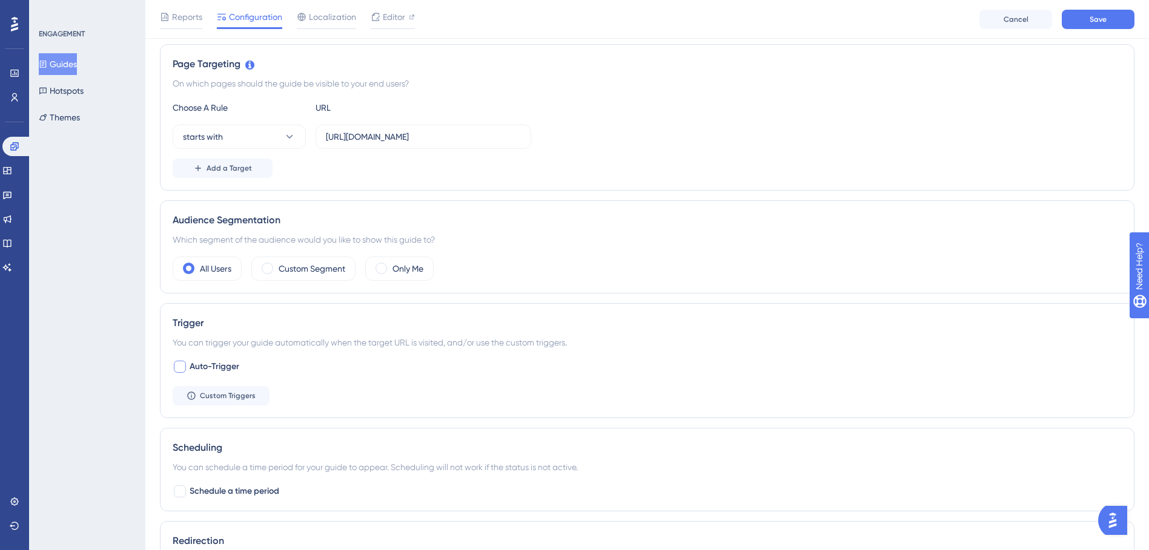
click at [200, 367] on span "Auto-Trigger" at bounding box center [215, 367] width 50 height 15
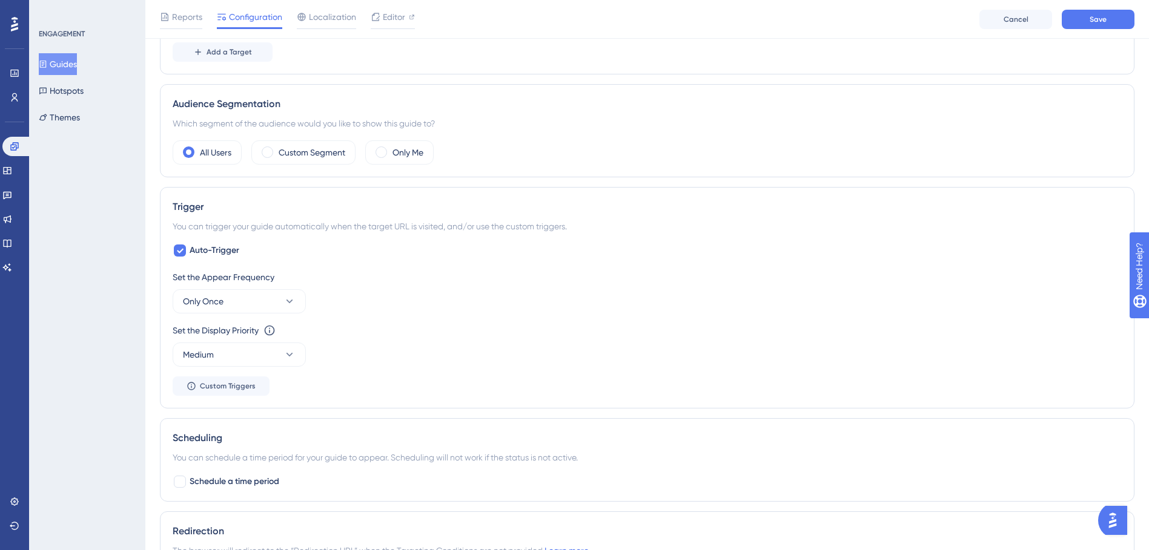
scroll to position [391, 0]
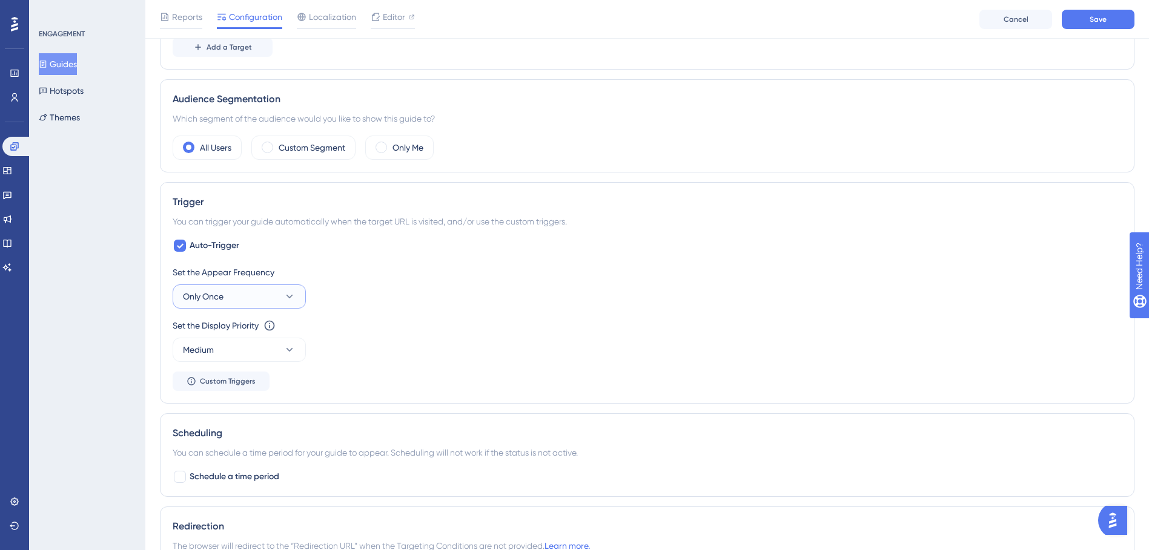
click at [298, 301] on button "Only Once" at bounding box center [239, 297] width 133 height 24
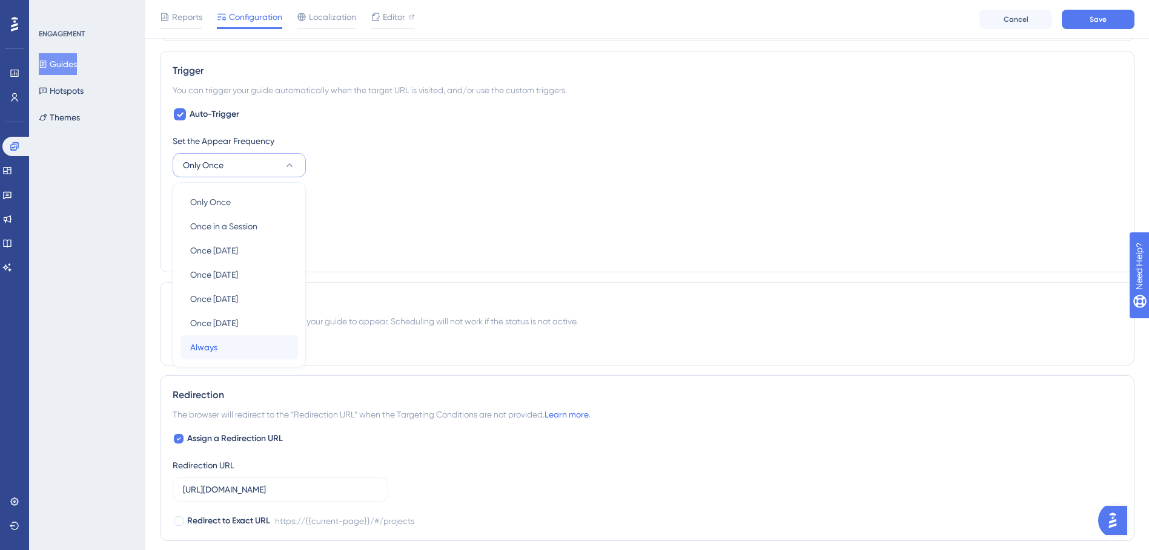
click at [269, 343] on div "Always Always" at bounding box center [239, 348] width 98 height 24
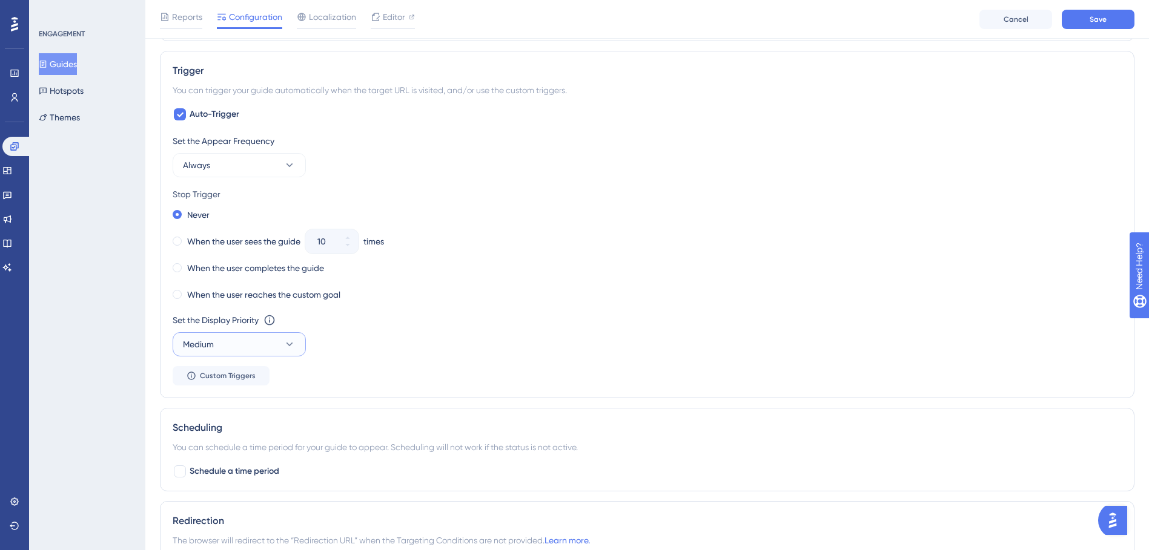
click at [291, 345] on icon at bounding box center [289, 345] width 12 height 12
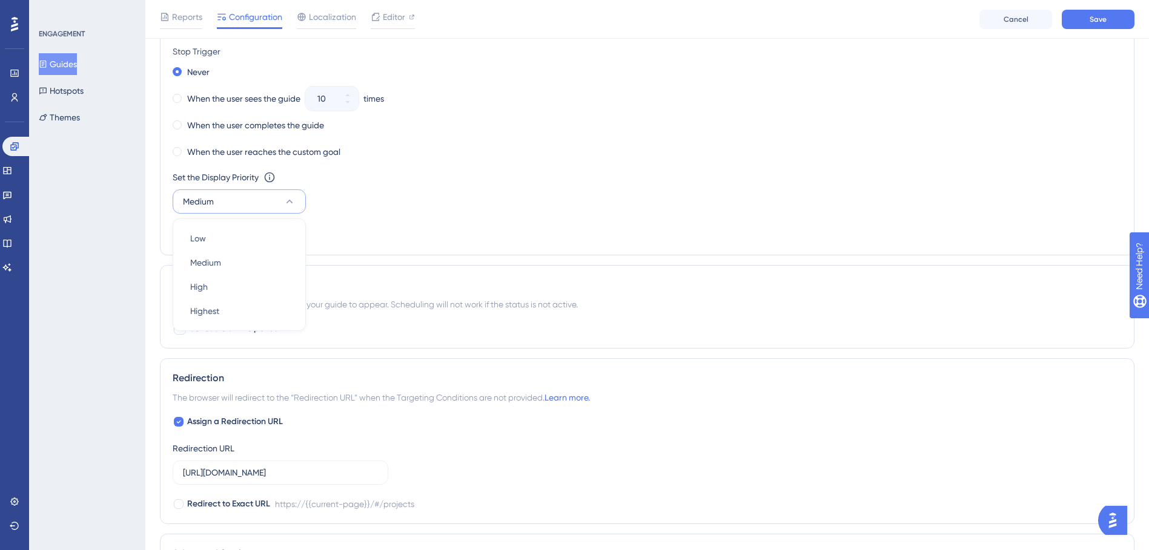
click at [351, 225] on div "Set the Appear Frequency Always Stop Trigger Never When the user sees the guide…" at bounding box center [647, 117] width 949 height 252
click at [374, 209] on div "Set the Display Priority This option will set the display priority between auto…" at bounding box center [647, 192] width 949 height 44
click at [250, 236] on span "Custom Triggers" at bounding box center [228, 233] width 56 height 10
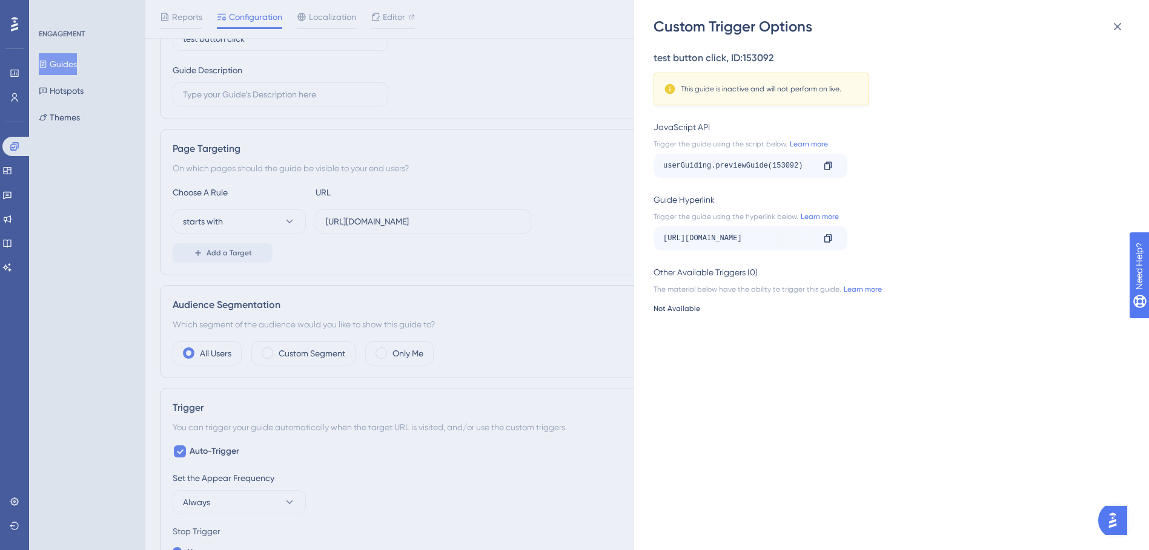
scroll to position [120, 0]
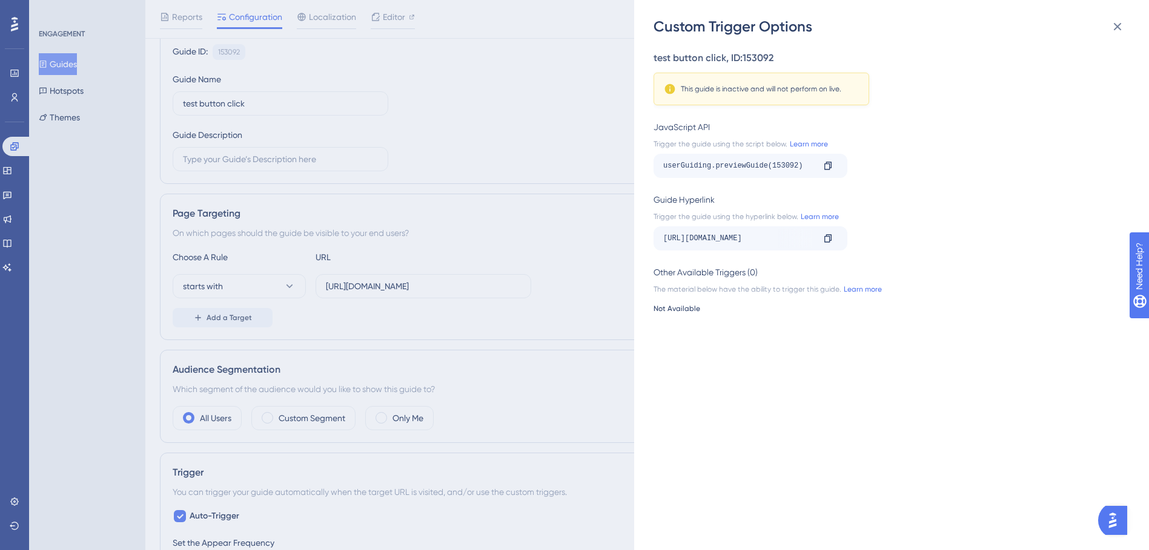
click at [546, 196] on div "Custom Trigger Options test button click , ID: 153092 This guide is inactive an…" at bounding box center [574, 275] width 1149 height 550
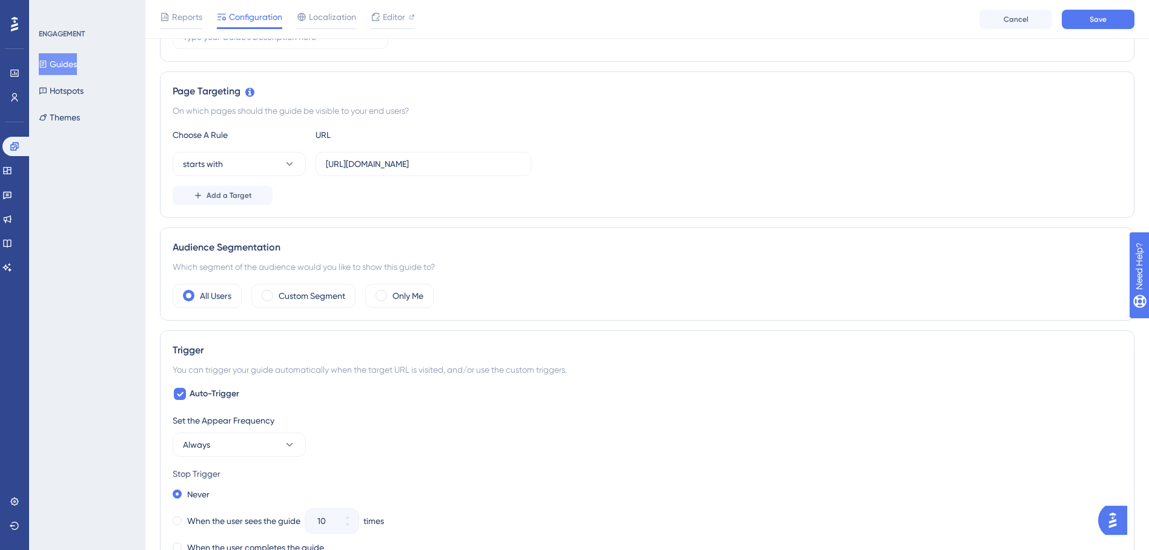
scroll to position [424, 0]
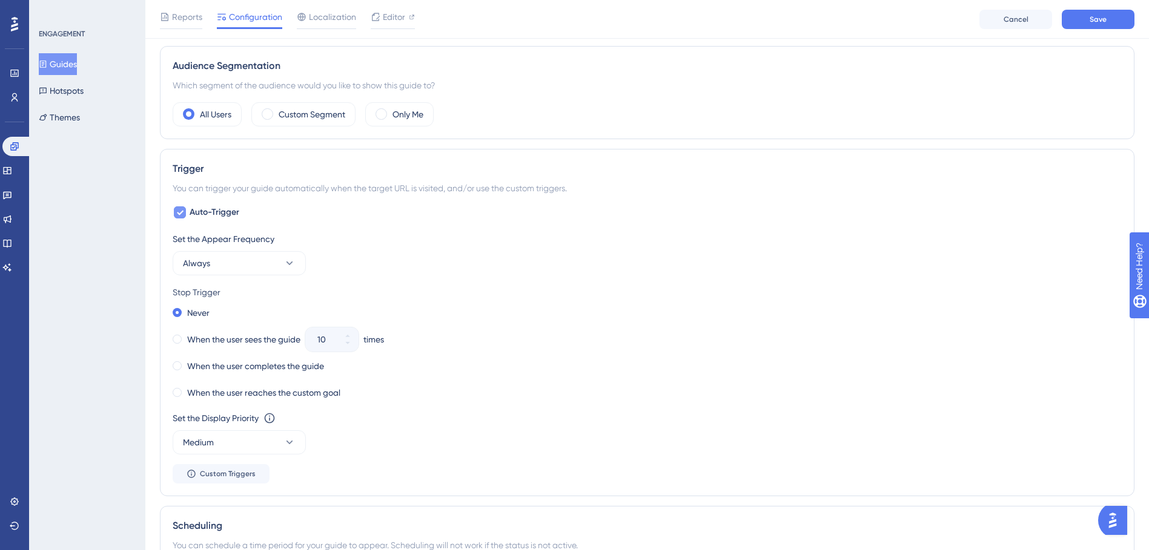
click at [201, 212] on span "Auto-Trigger" at bounding box center [215, 212] width 50 height 15
checkbox input "false"
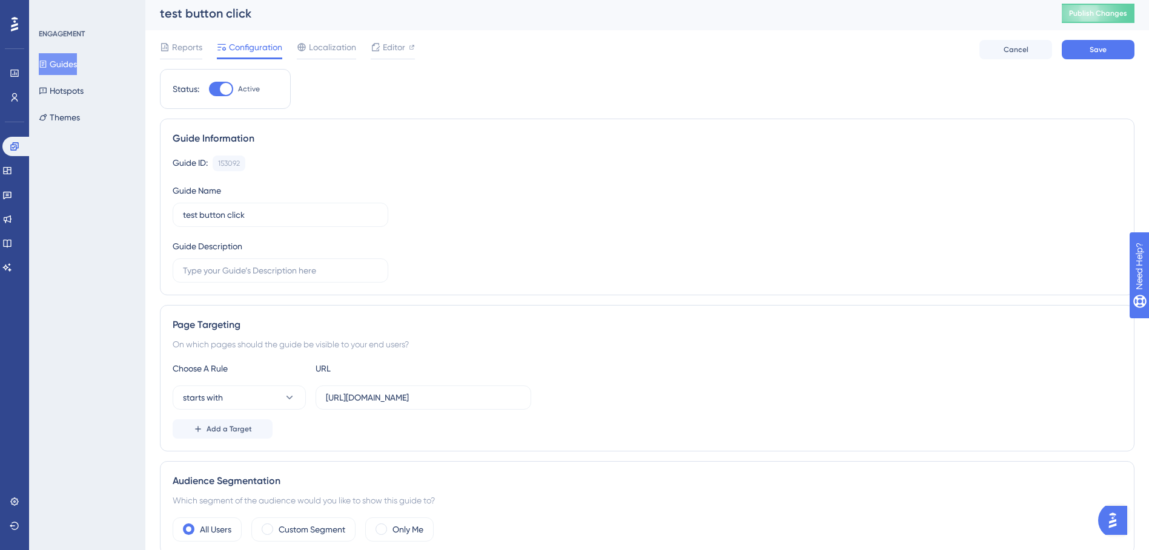
scroll to position [0, 0]
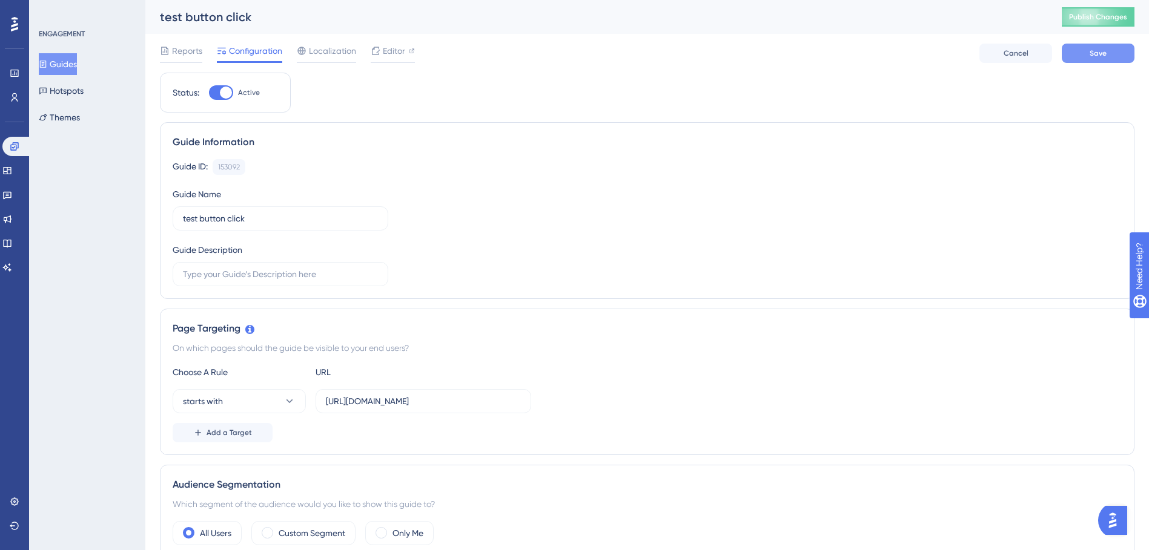
click at [1122, 47] on button "Save" at bounding box center [1098, 53] width 73 height 19
click at [1127, 14] on span "Publish Changes" at bounding box center [1098, 17] width 58 height 10
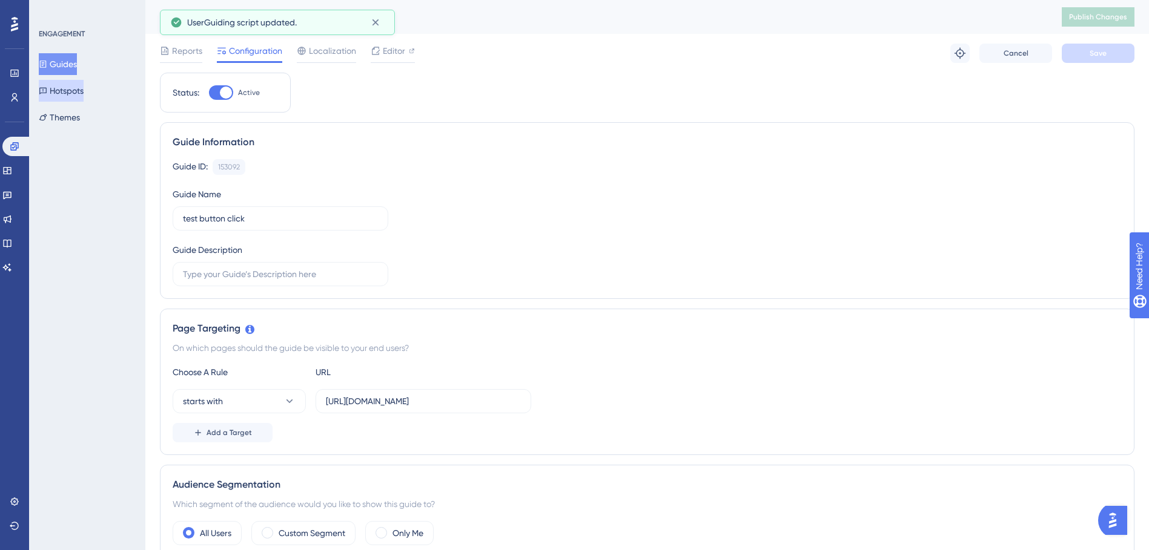
click at [81, 90] on button "Hotspots" at bounding box center [61, 91] width 45 height 22
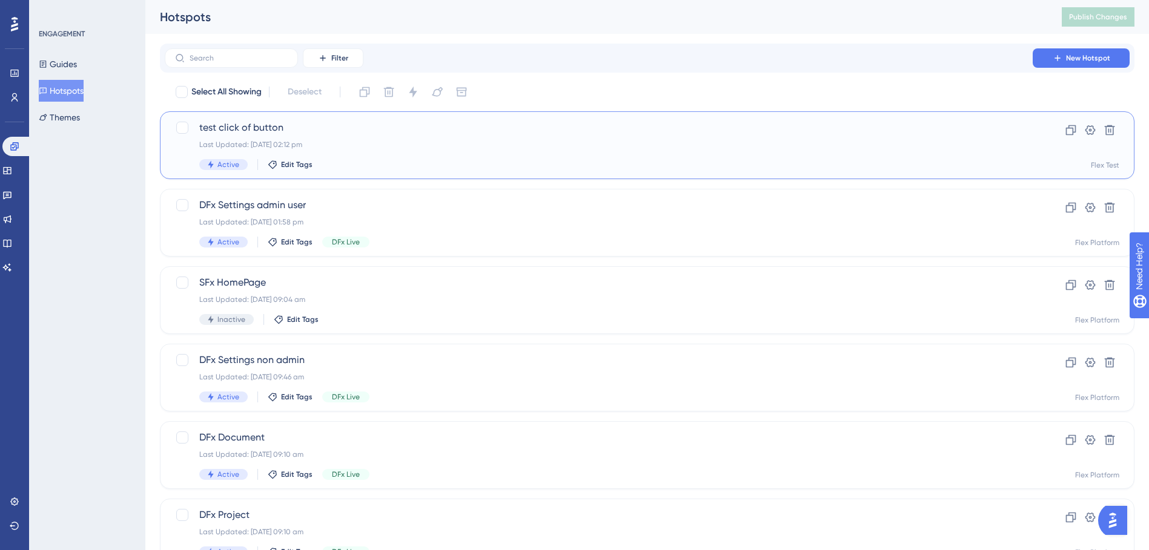
click at [362, 154] on div "test click of button Last Updated: 30 Sept 2025 02:12 pm Active Edit Tags" at bounding box center [598, 146] width 799 height 50
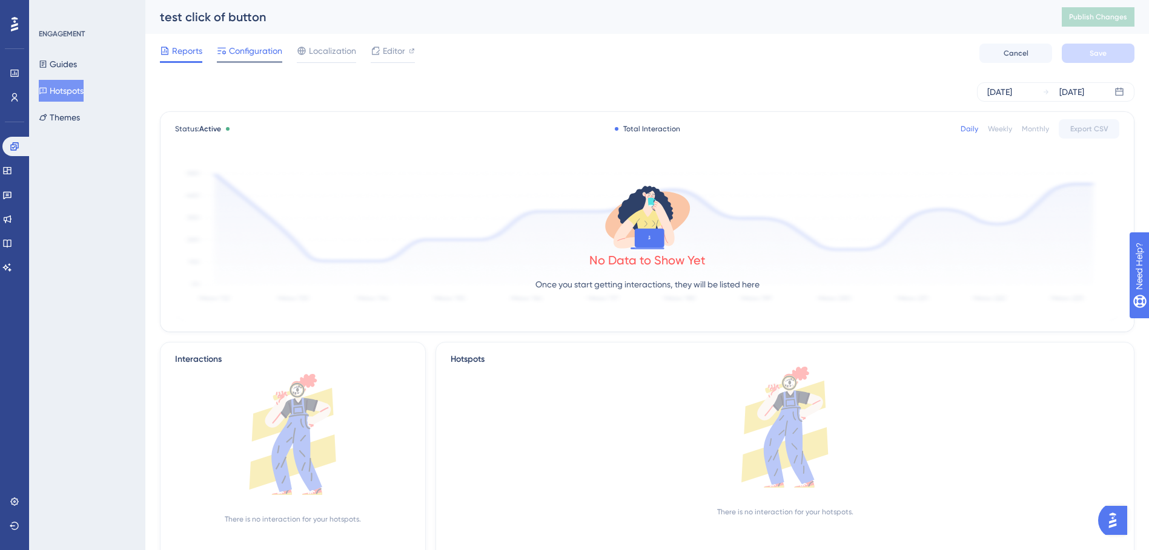
click at [252, 62] on div at bounding box center [249, 62] width 65 height 2
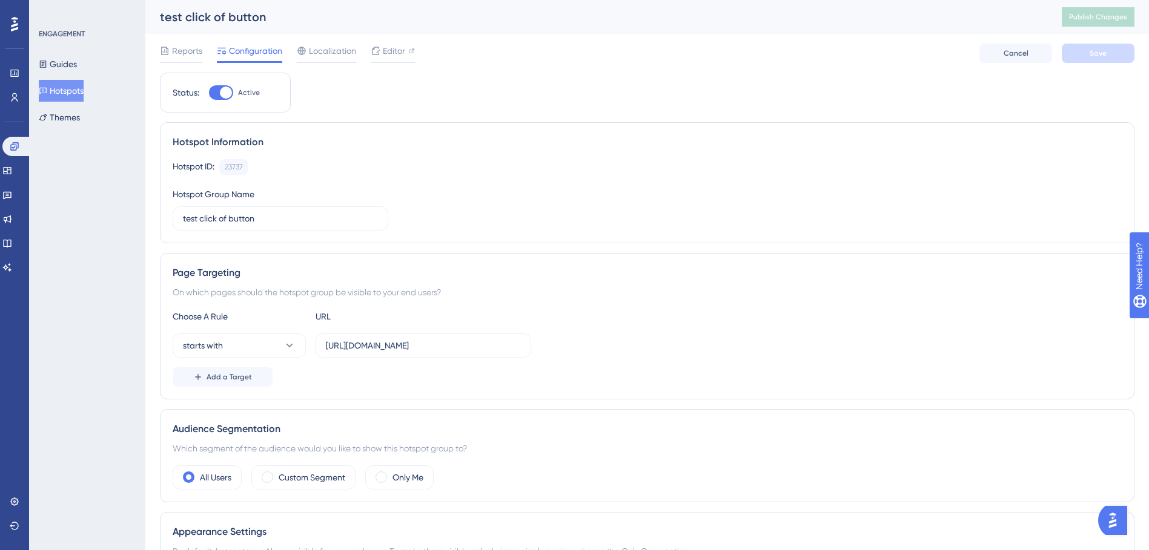
click at [240, 94] on span "Active" at bounding box center [249, 93] width 22 height 10
click at [209, 93] on input "Active" at bounding box center [208, 93] width 1 height 1
checkbox input "false"
click at [1095, 58] on button "Save" at bounding box center [1098, 53] width 73 height 19
click at [1123, 11] on button "Publish Changes" at bounding box center [1098, 16] width 73 height 19
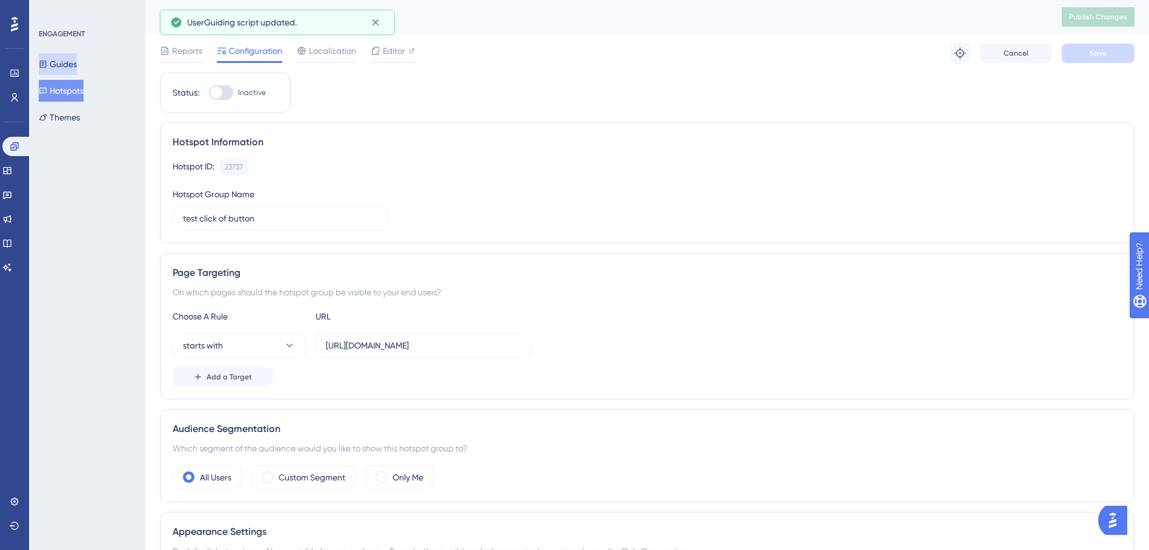
click at [77, 68] on button "Guides" at bounding box center [58, 64] width 38 height 22
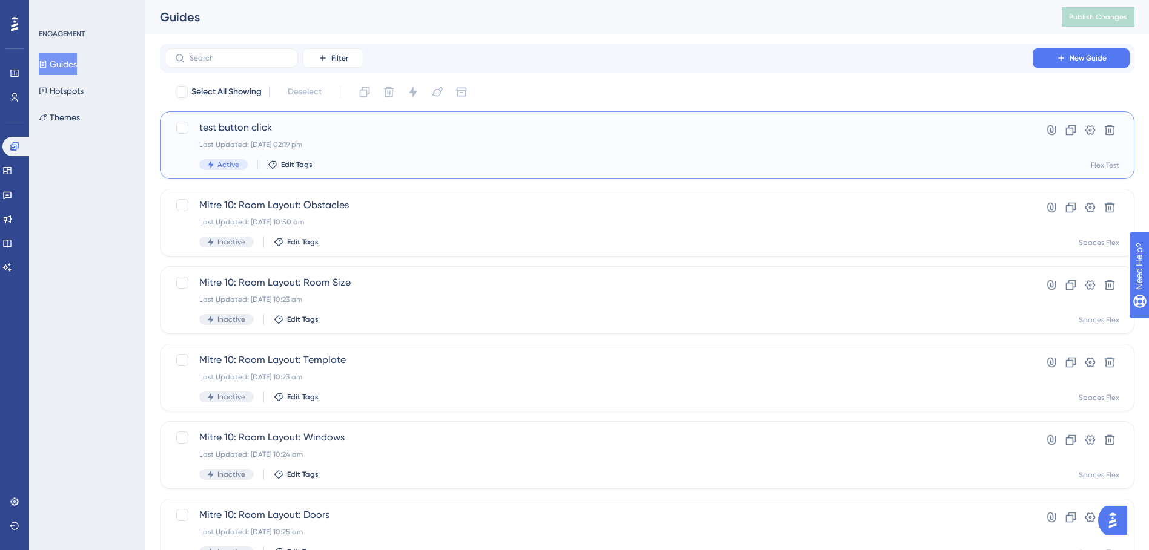
click at [540, 134] on span "test button click" at bounding box center [598, 128] width 799 height 15
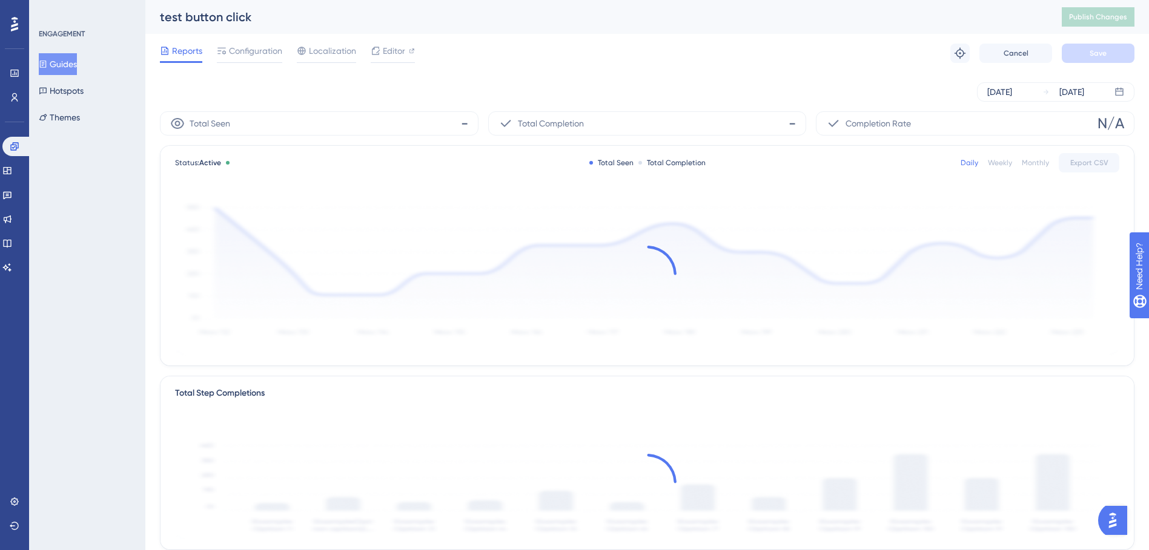
click at [695, 51] on div "Reports Configuration Localization Editor Troubleshoot Cancel Save" at bounding box center [647, 53] width 974 height 39
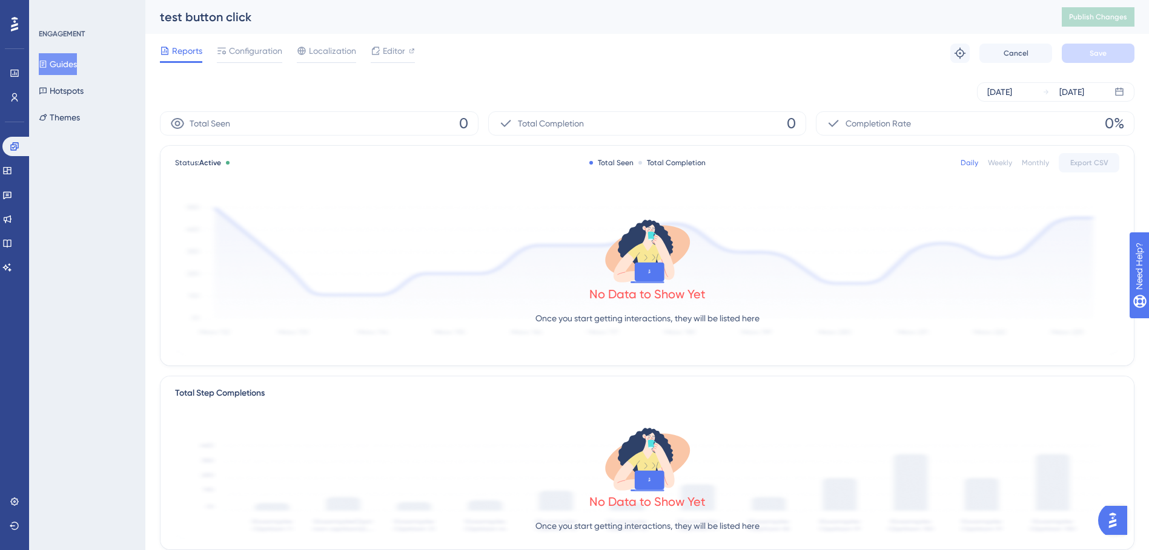
click at [53, 70] on button "Guides" at bounding box center [58, 64] width 38 height 22
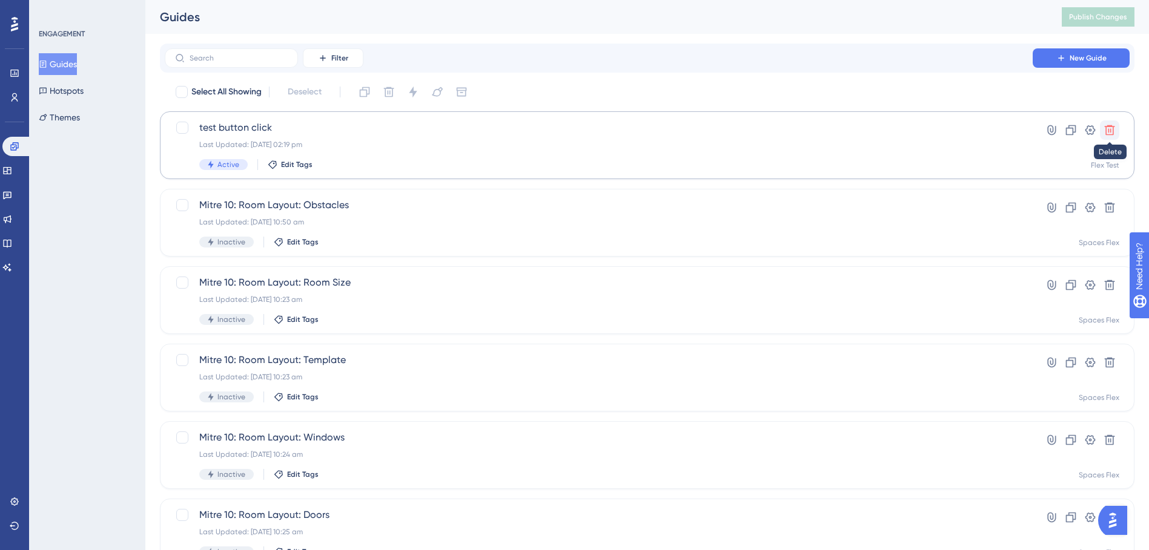
click at [1103, 131] on button at bounding box center [1109, 130] width 19 height 19
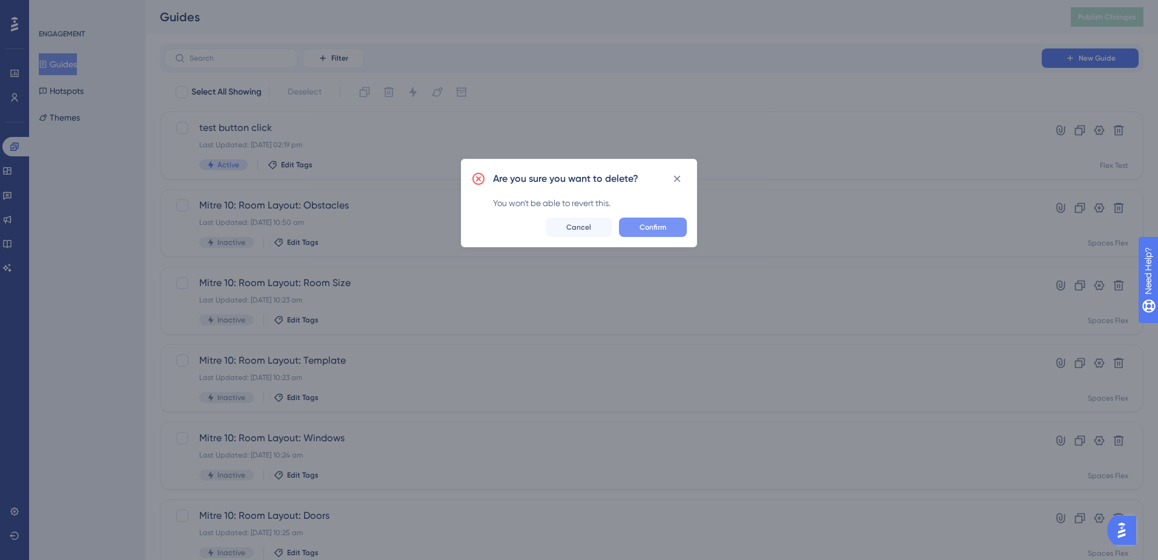
click at [638, 228] on button "Confirm" at bounding box center [653, 226] width 68 height 19
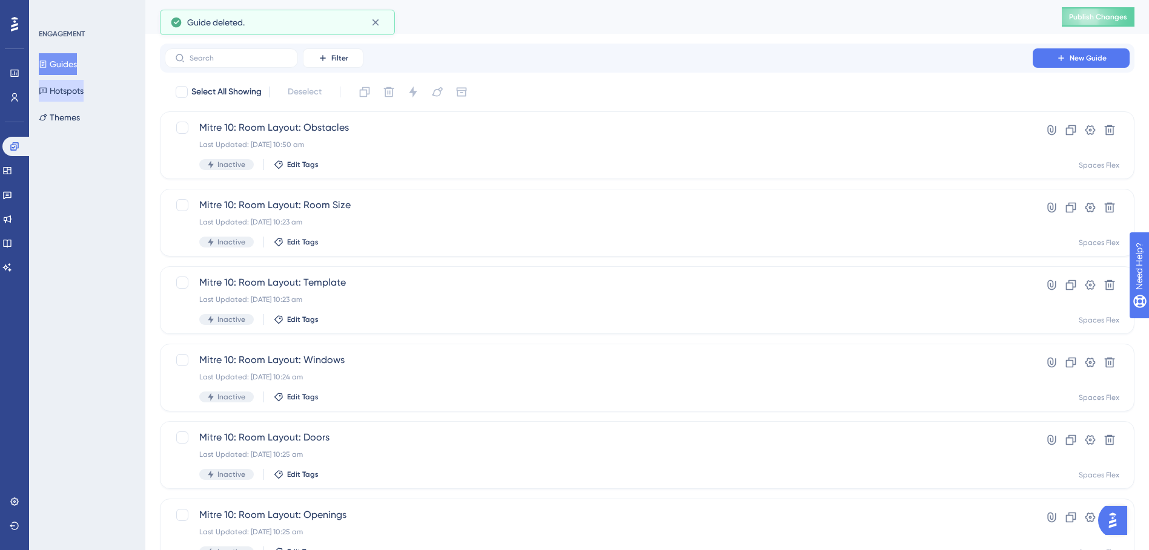
click at [73, 91] on button "Hotspots" at bounding box center [61, 91] width 45 height 22
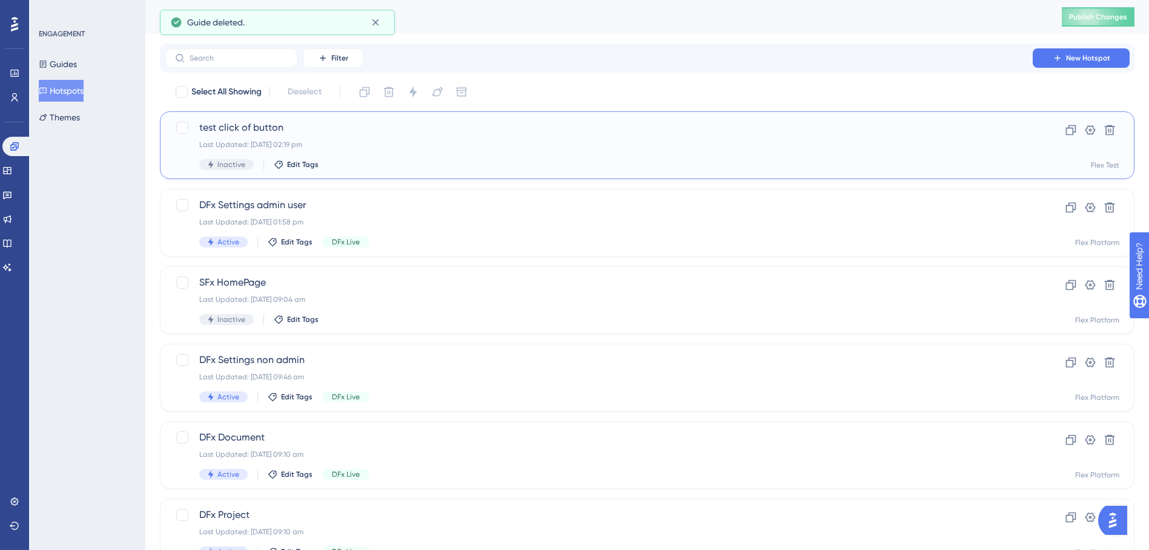
click at [347, 134] on span "test click of button" at bounding box center [598, 128] width 799 height 15
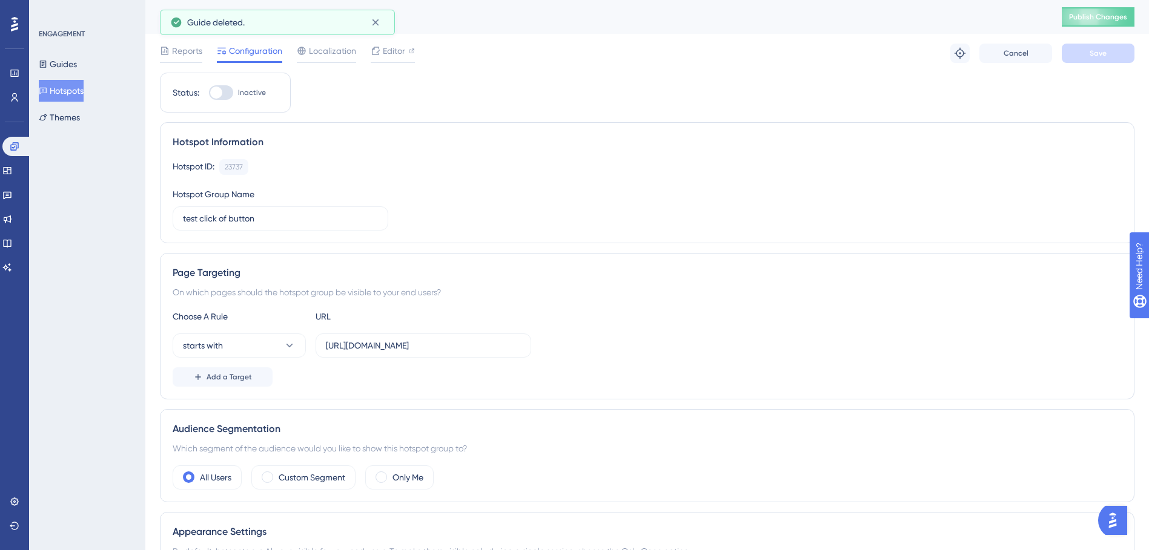
click at [220, 92] on div at bounding box center [216, 93] width 12 height 12
click at [209, 93] on input "Inactive" at bounding box center [208, 93] width 1 height 1
checkbox input "true"
click at [1094, 56] on span "Save" at bounding box center [1097, 53] width 17 height 10
click at [1112, 19] on span "Publish Changes" at bounding box center [1098, 17] width 58 height 10
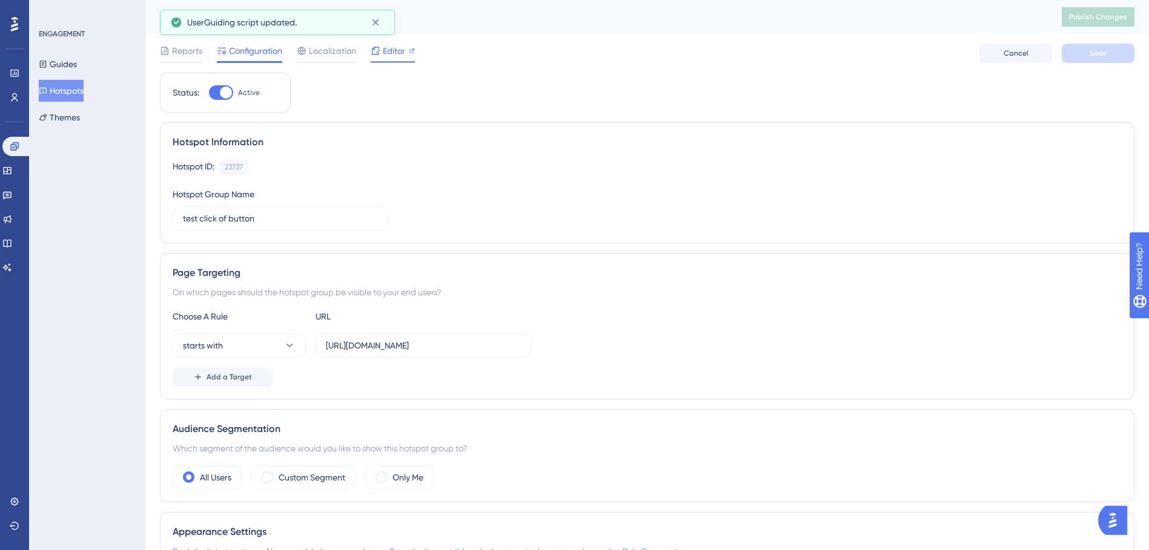
click at [383, 57] on span "Editor" at bounding box center [394, 51] width 22 height 15
click at [1127, 15] on span "Publish Changes" at bounding box center [1098, 17] width 58 height 10
